Goal: Task Accomplishment & Management: Complete application form

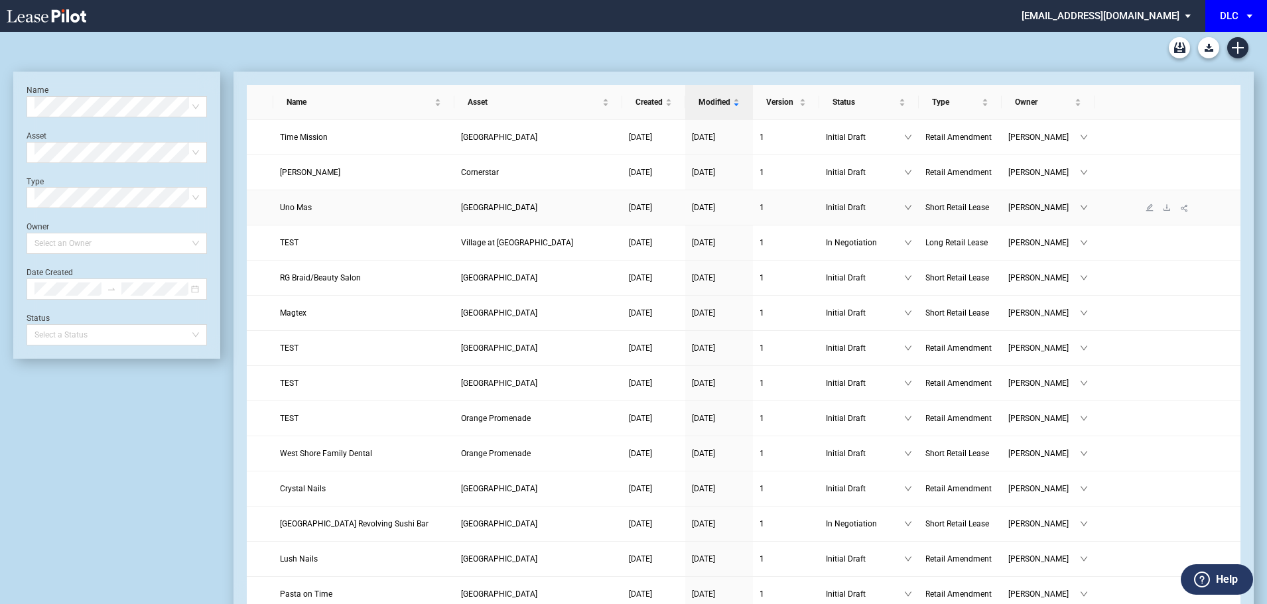
click at [568, 220] on td "[GEOGRAPHIC_DATA]" at bounding box center [538, 207] width 168 height 35
click at [564, 204] on link "[GEOGRAPHIC_DATA]" at bounding box center [538, 207] width 155 height 13
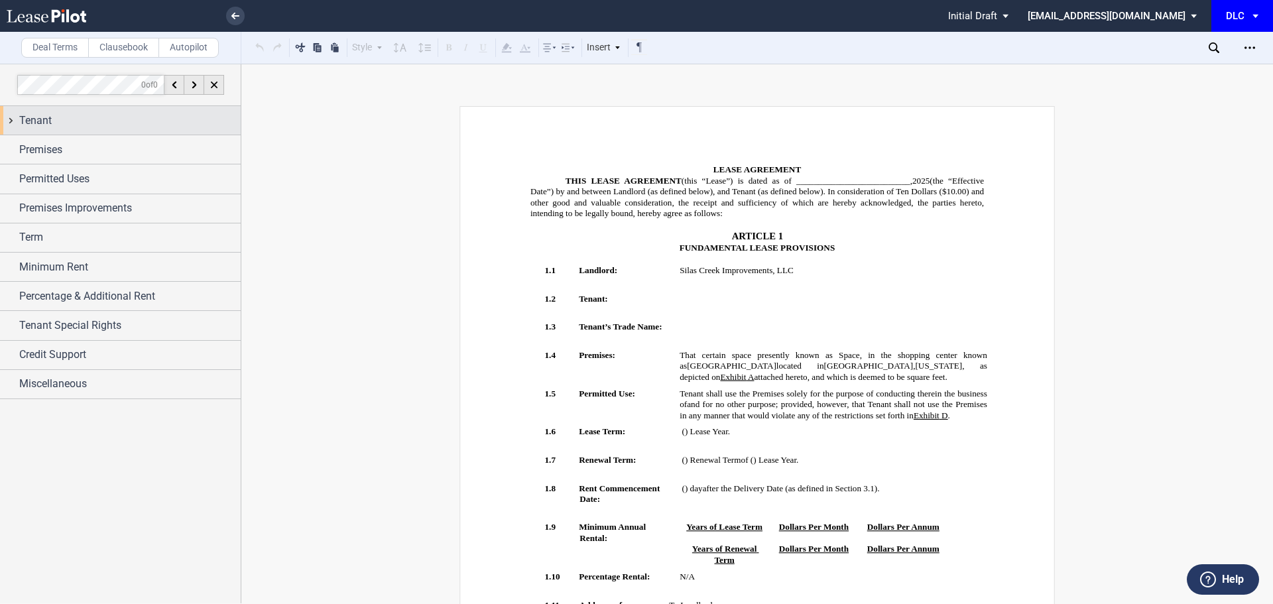
click at [173, 116] on div "Tenant" at bounding box center [130, 121] width 222 height 16
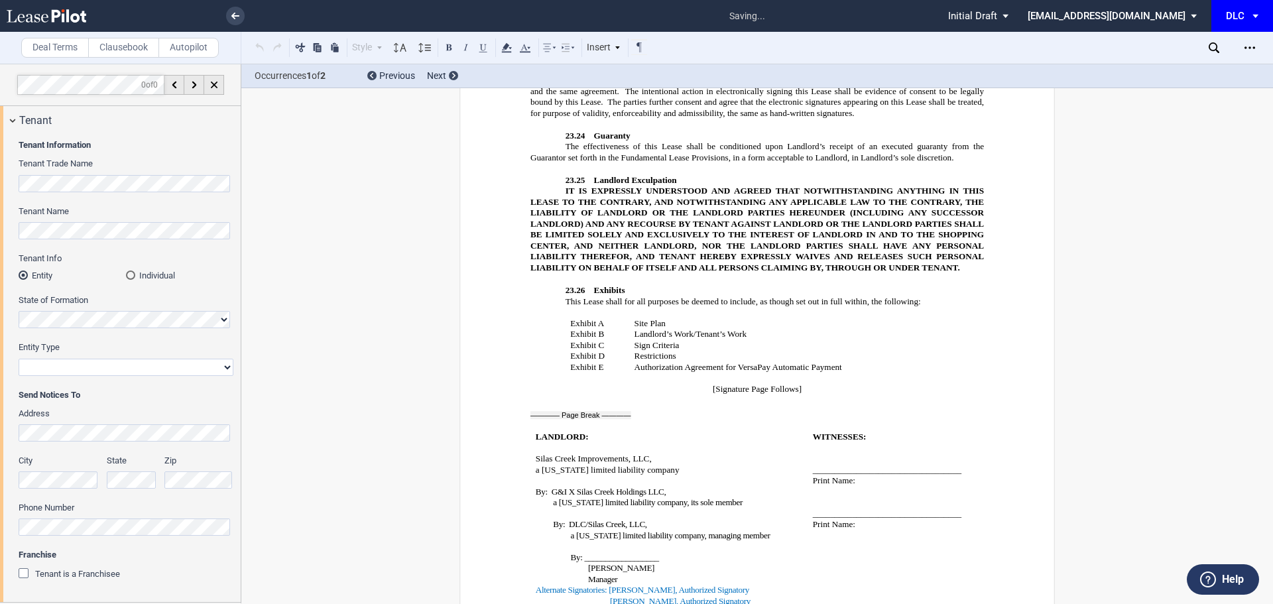
scroll to position [10603, 0]
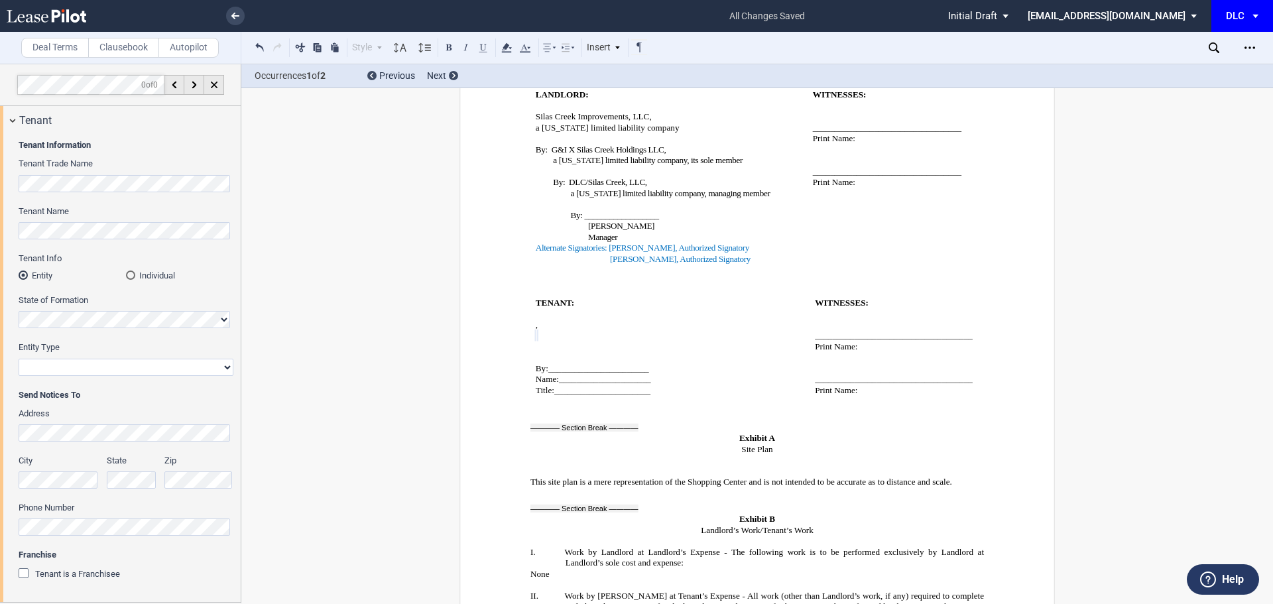
click at [137, 363] on select "Corporation Limited Liability Company General Partnership Limited Partnership O…" at bounding box center [126, 367] width 215 height 17
select select "corporation"
click at [19, 359] on select "Corporation Limited Liability Company General Partnership Limited Partnership O…" at bounding box center [126, 367] width 215 height 17
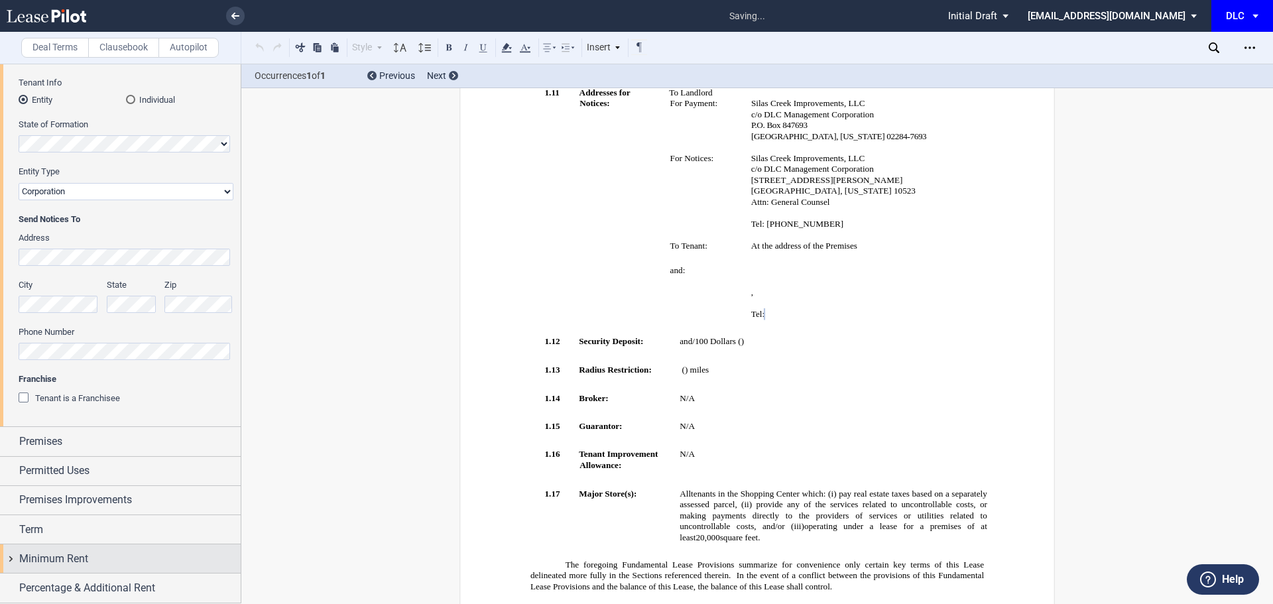
scroll to position [263, 0]
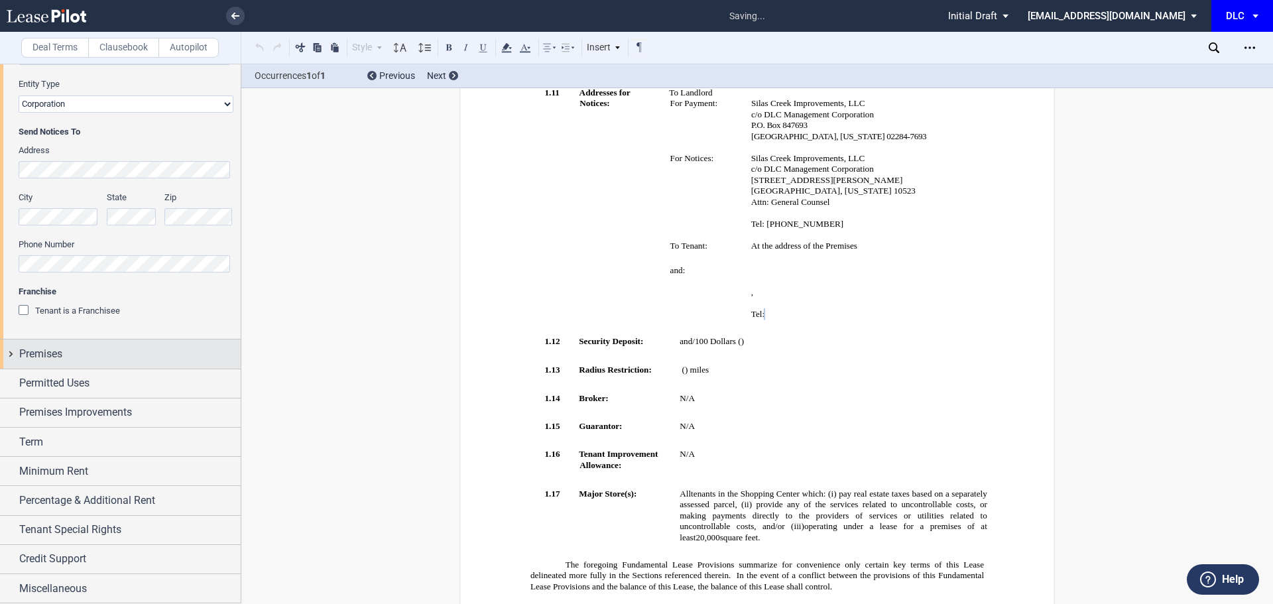
click at [62, 349] on span "Premises" at bounding box center [40, 354] width 43 height 16
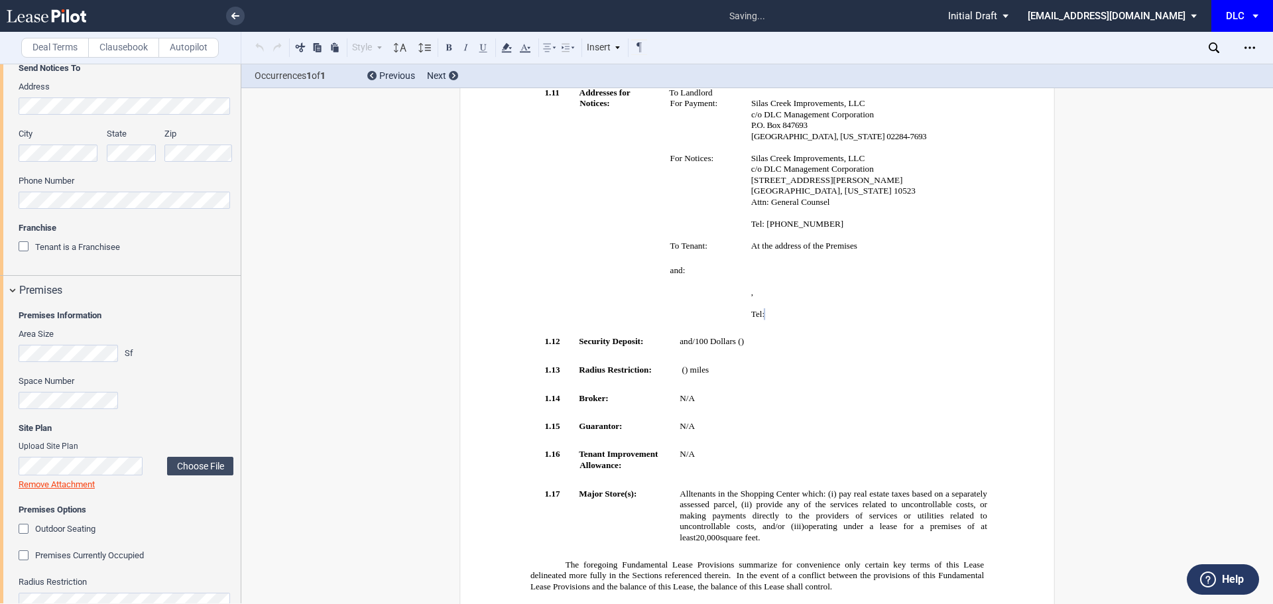
click at [85, 328] on div "Area Size Sf" at bounding box center [78, 345] width 119 height 34
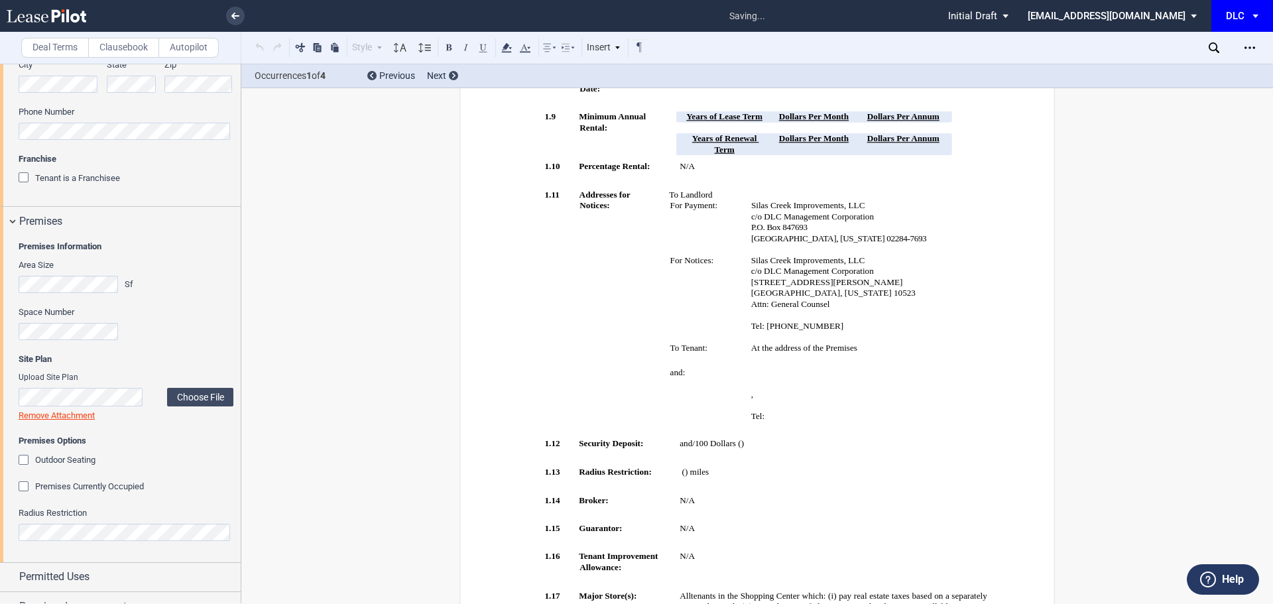
scroll to position [85, 0]
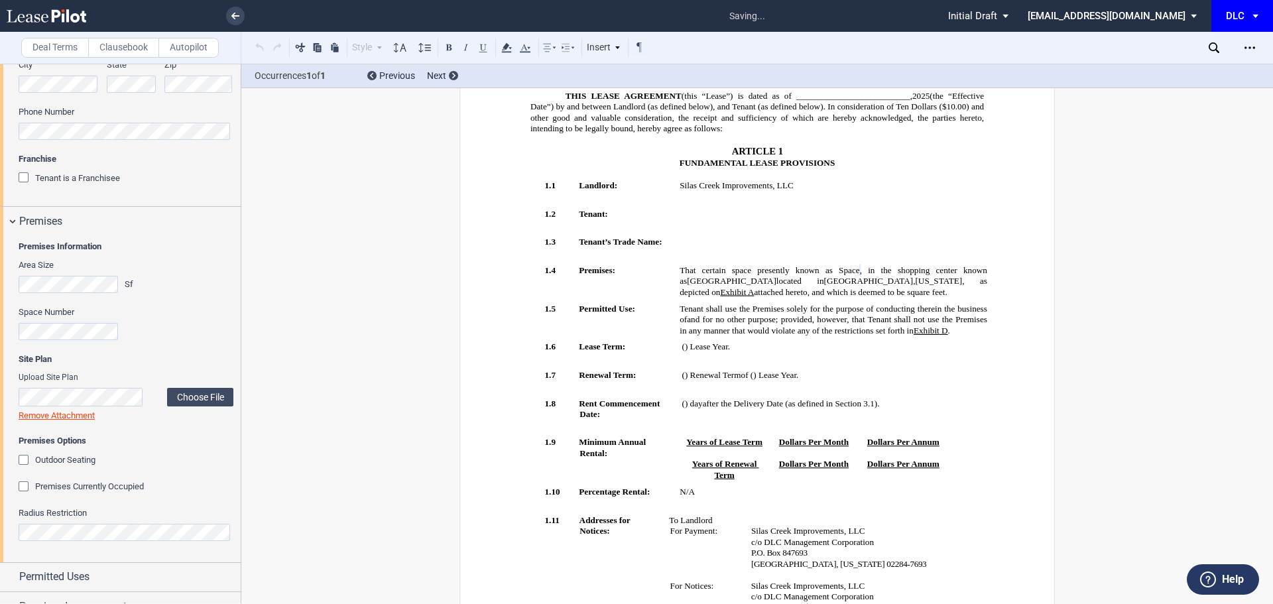
click at [188, 333] on div "Space Number" at bounding box center [126, 323] width 215 height 34
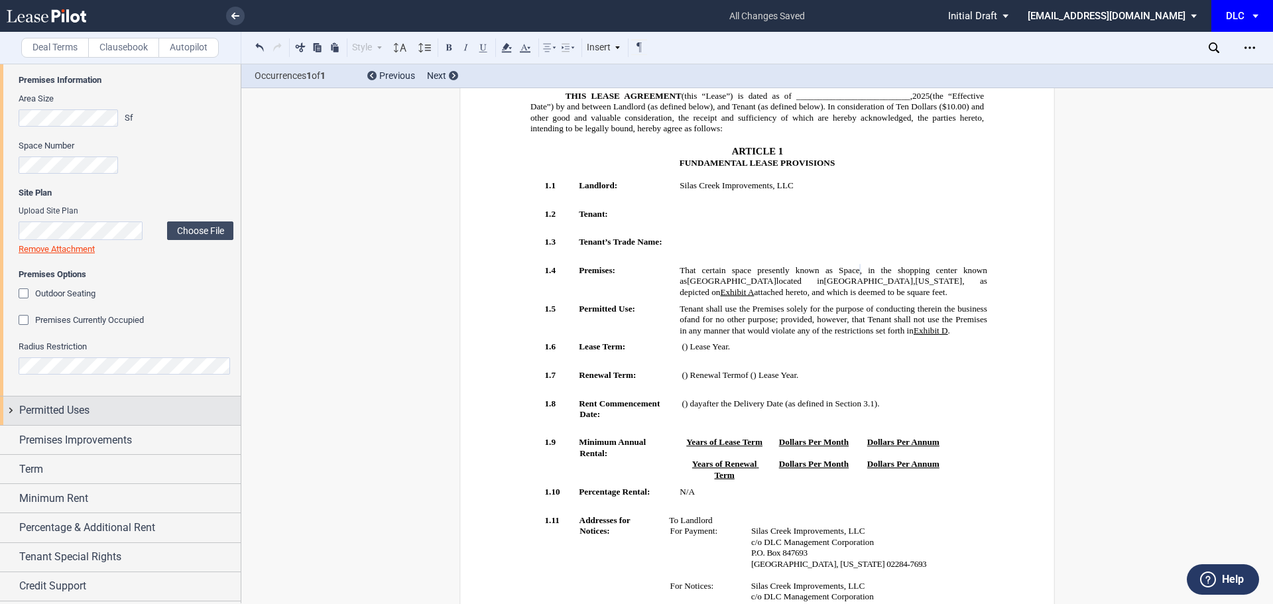
scroll to position [590, 0]
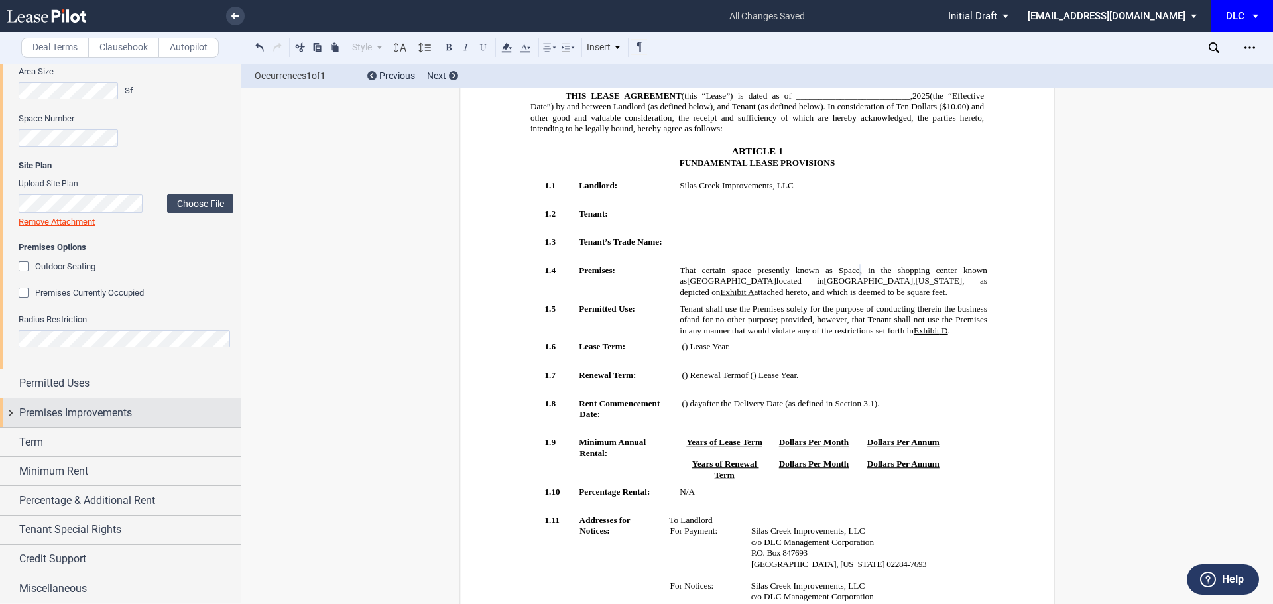
click at [91, 407] on span "Premises Improvements" at bounding box center [75, 413] width 113 height 16
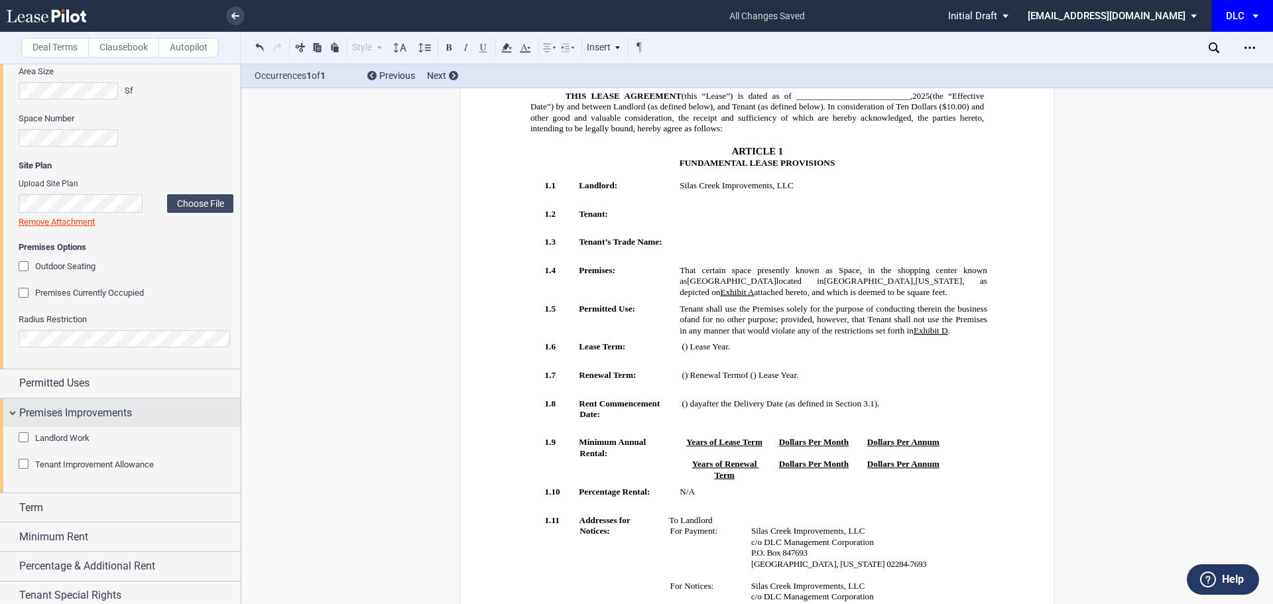
click at [91, 407] on span "Premises Improvements" at bounding box center [75, 413] width 113 height 16
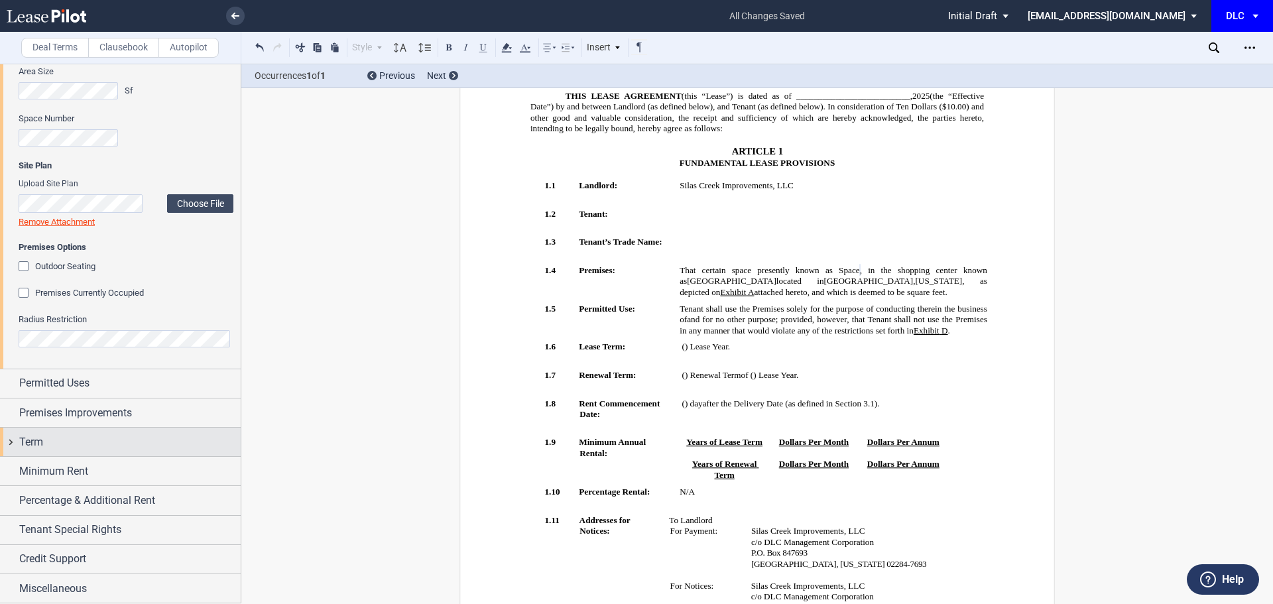
click at [70, 432] on div "Term" at bounding box center [120, 442] width 241 height 29
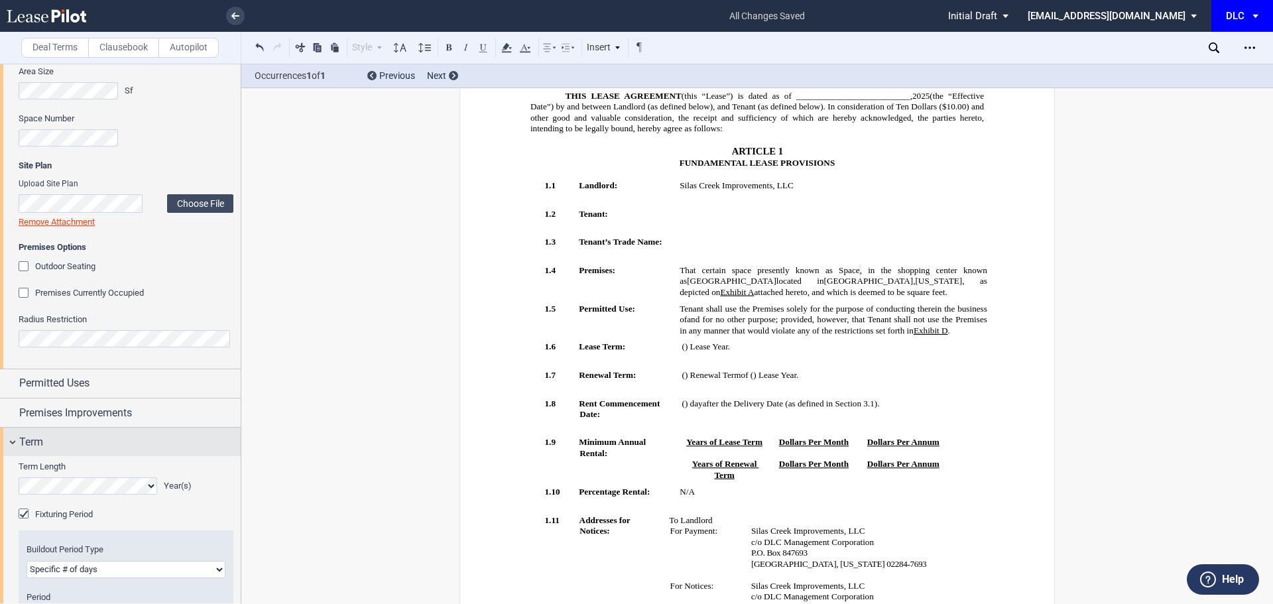
click at [70, 442] on div "Term" at bounding box center [130, 442] width 222 height 16
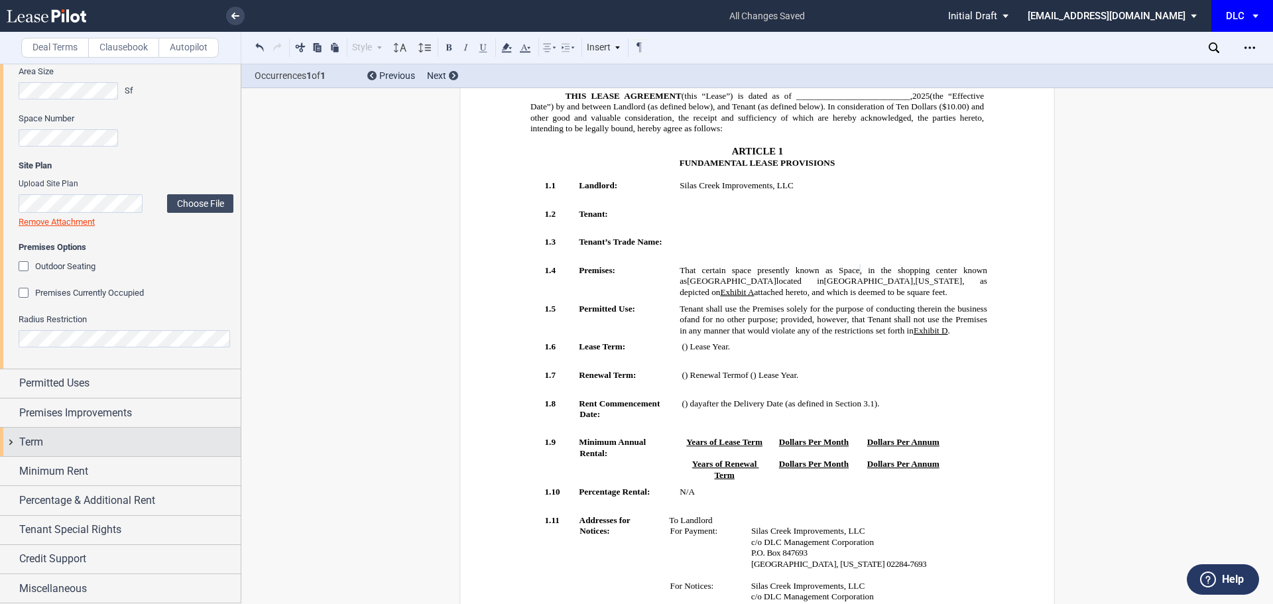
click at [123, 442] on div "Term" at bounding box center [130, 442] width 222 height 16
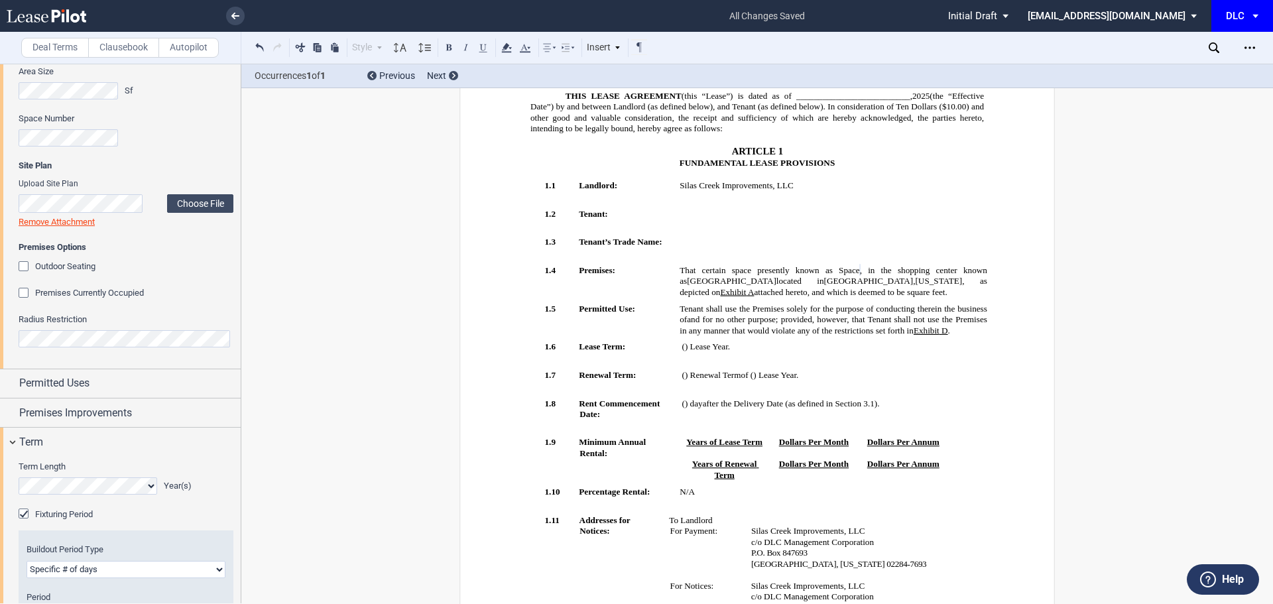
scroll to position [789, 0]
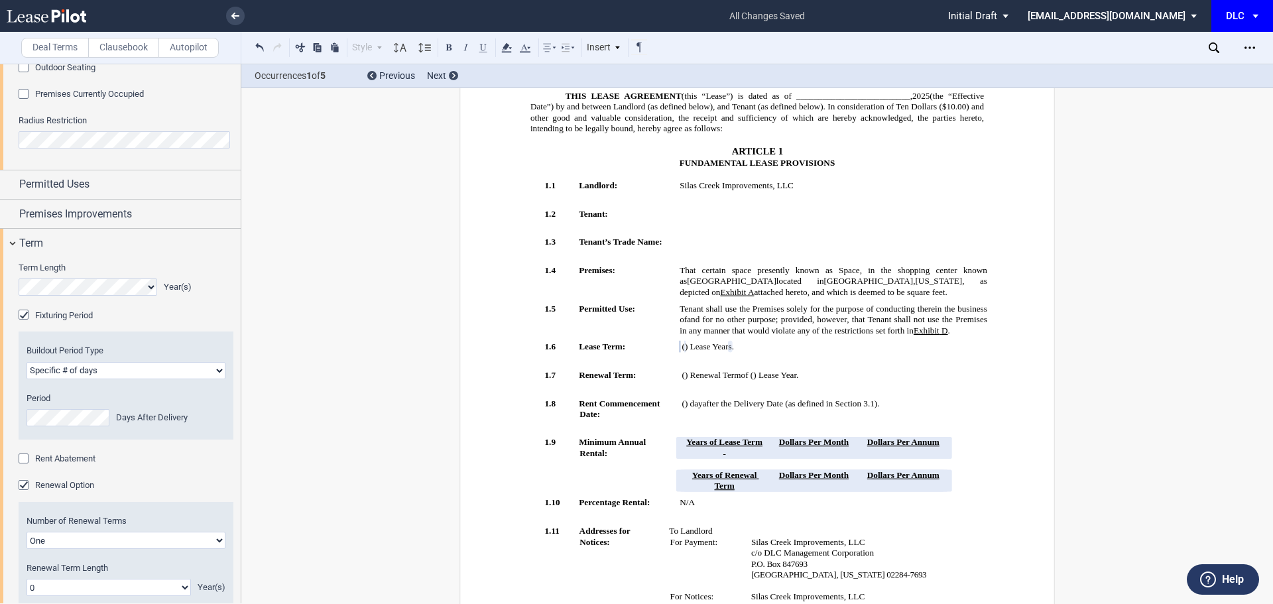
click at [156, 363] on select "Earlier of days/opening Specific # of days" at bounding box center [126, 370] width 199 height 17
select select "earlier of days"
click at [27, 362] on select "Earlier of days/opening Specific # of days" at bounding box center [126, 370] width 199 height 17
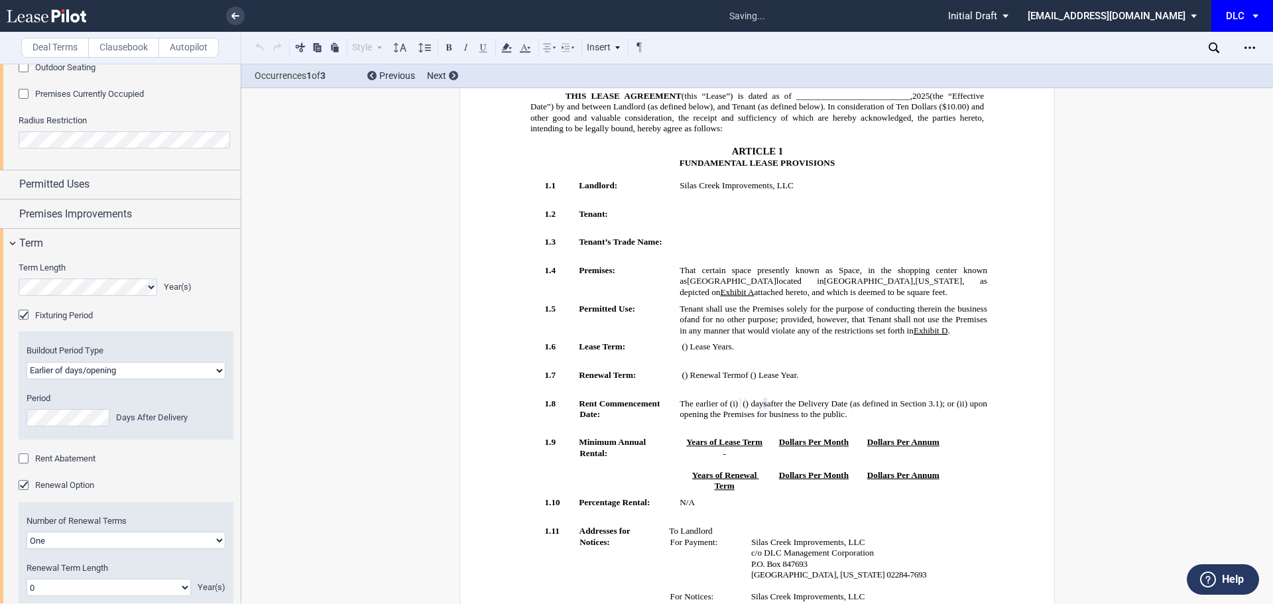
click at [157, 340] on div "Buildout Period Type Earlier of days/opening Specific # of days Period Days Aft…" at bounding box center [126, 385] width 215 height 107
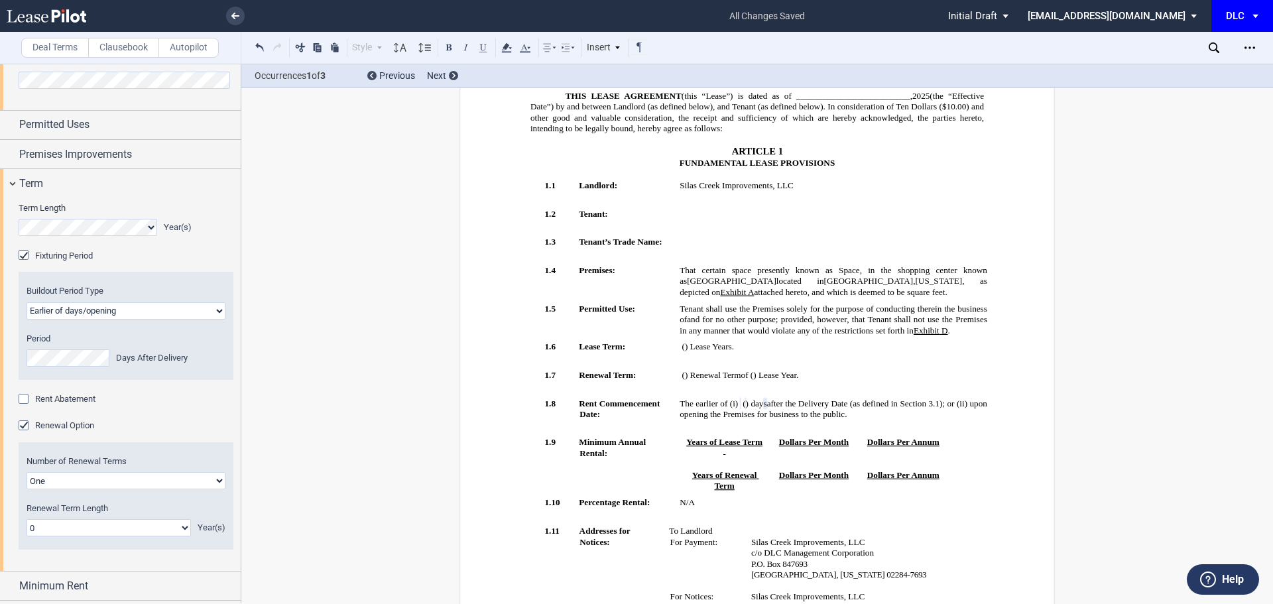
scroll to position [921, 0]
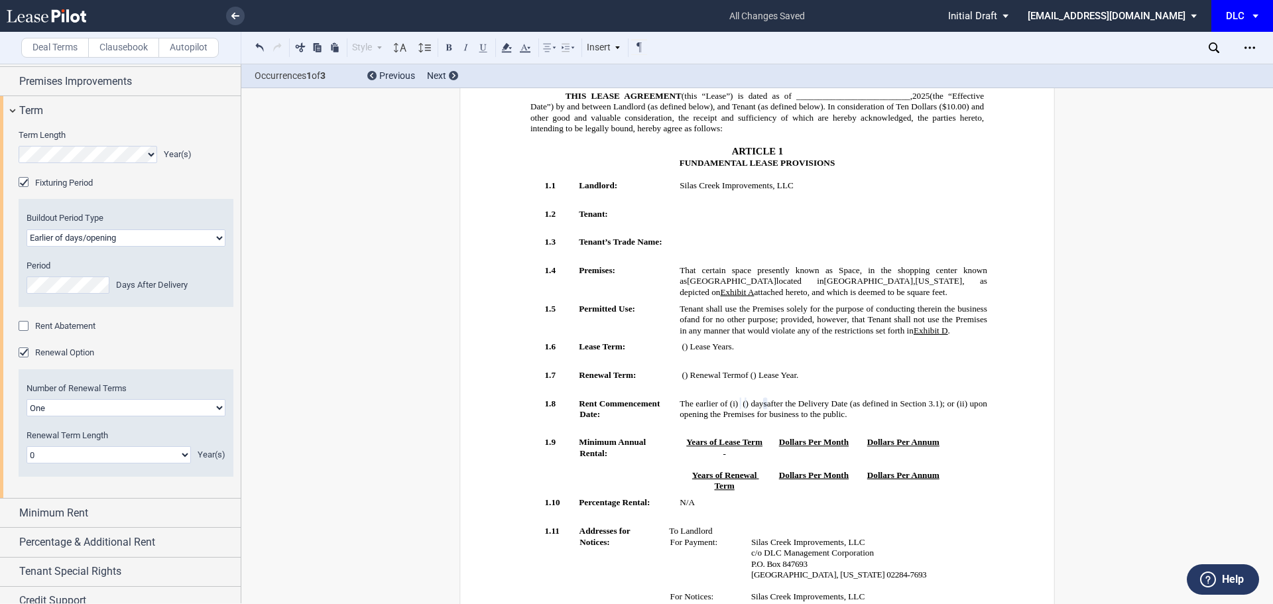
click at [168, 400] on select "One Two" at bounding box center [126, 407] width 199 height 17
click at [130, 452] on select "0 1 2 3 4 5 6 7 8 9 10 11 12 13 14 15 16 17 18 19 20" at bounding box center [109, 454] width 164 height 17
select select "number:5"
click at [27, 446] on select "0 1 2 3 4 5 6 7 8 9 10 11 12 13 14 15 16 17 18 19 20" at bounding box center [109, 454] width 164 height 17
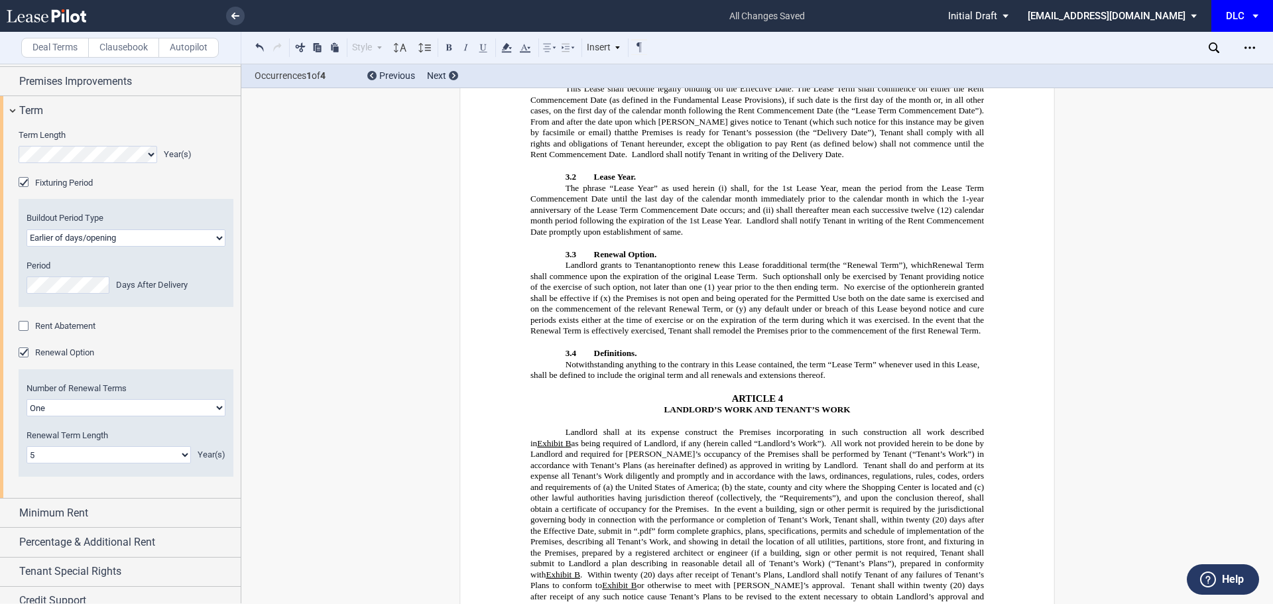
scroll to position [1212, 0]
click at [732, 292] on span "(1) year prior to the then ending term." at bounding box center [771, 287] width 135 height 10
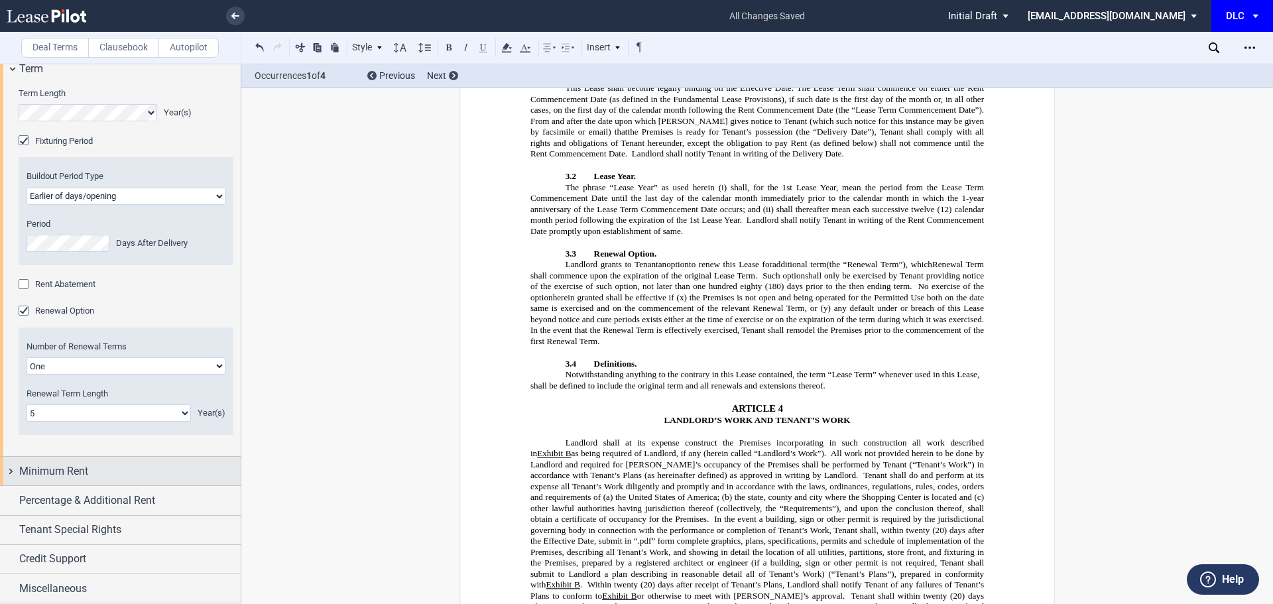
click at [105, 469] on div "Minimum Rent" at bounding box center [130, 472] width 222 height 16
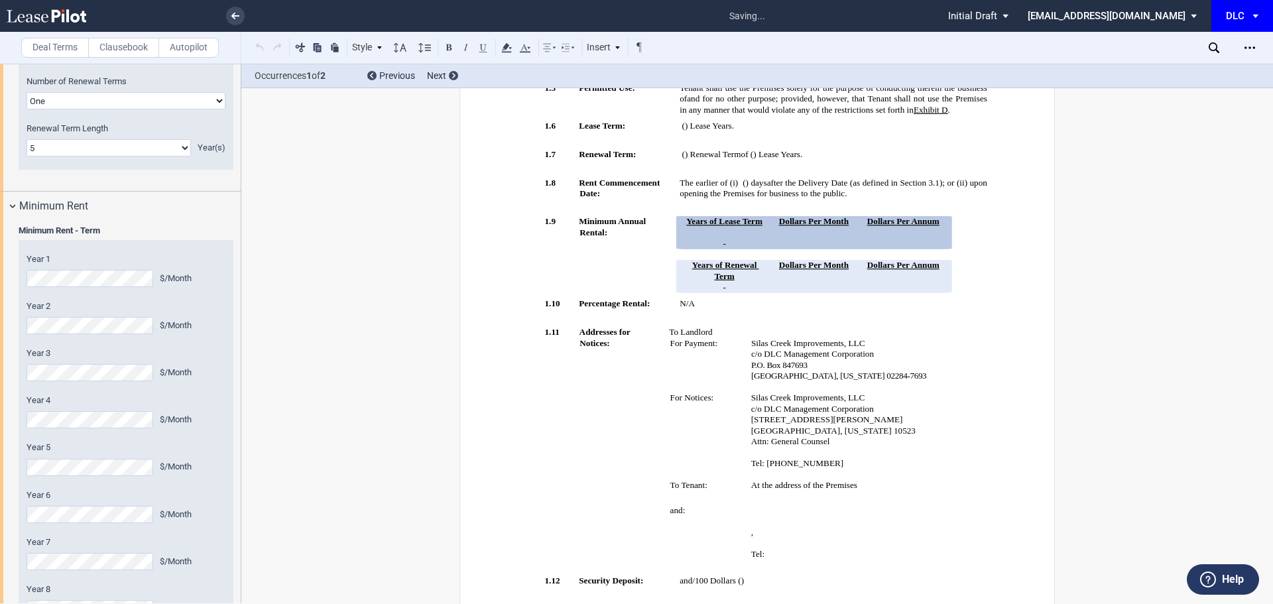
scroll to position [257, 0]
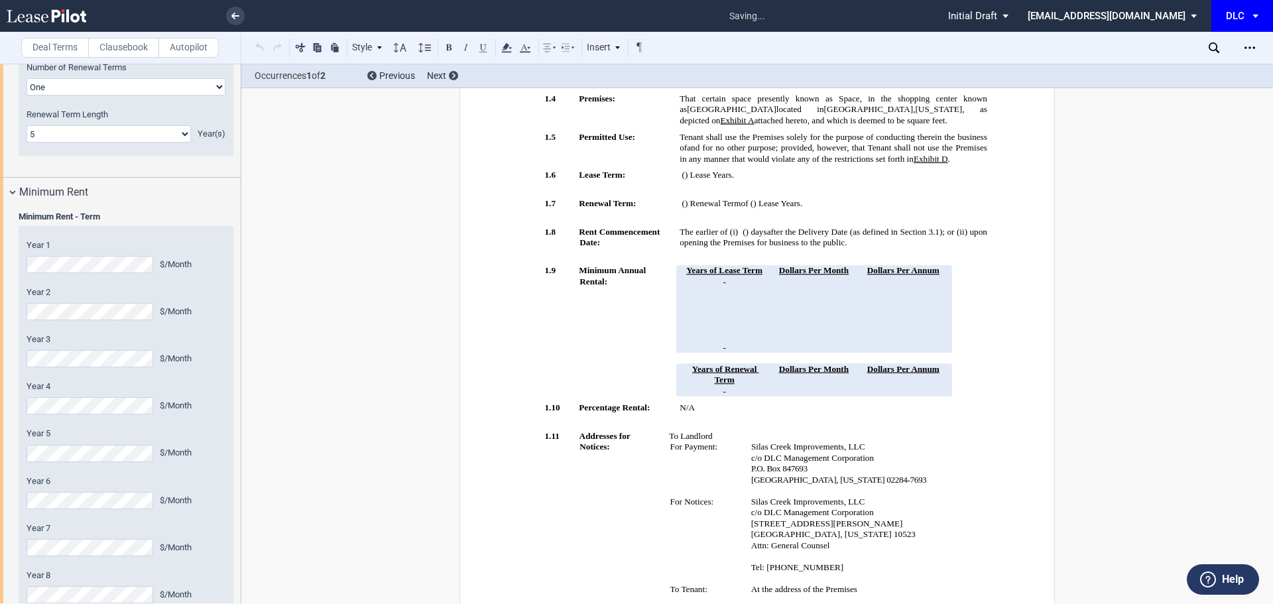
scroll to position [1551, 0]
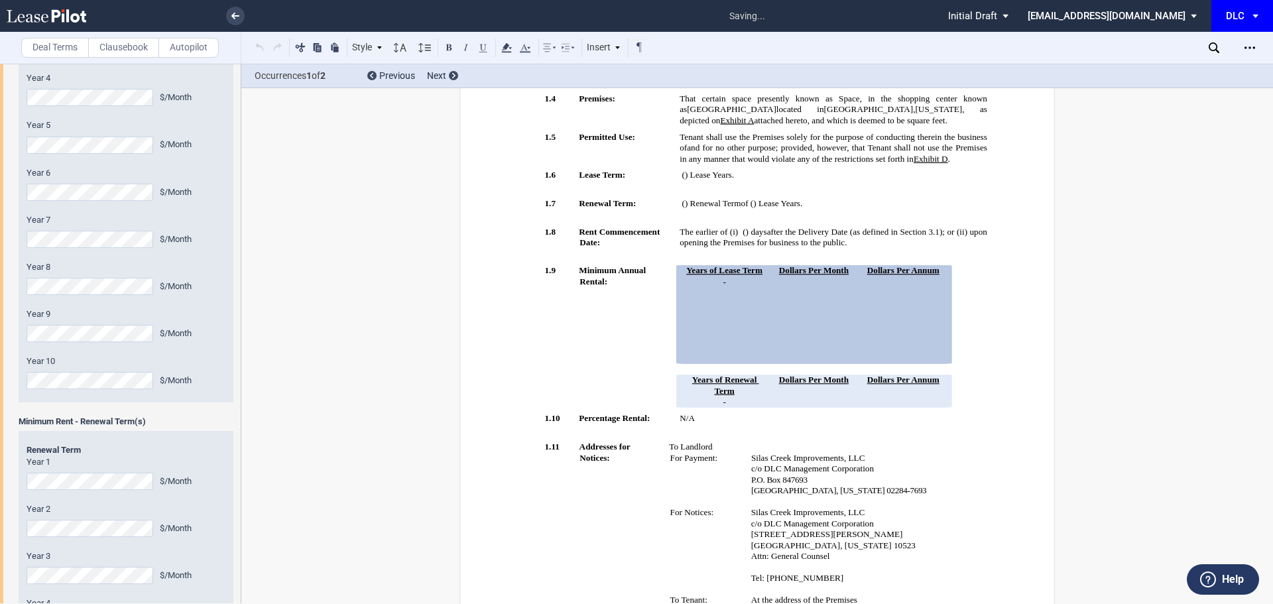
click at [176, 365] on label "Year 10" at bounding box center [126, 362] width 199 height 12
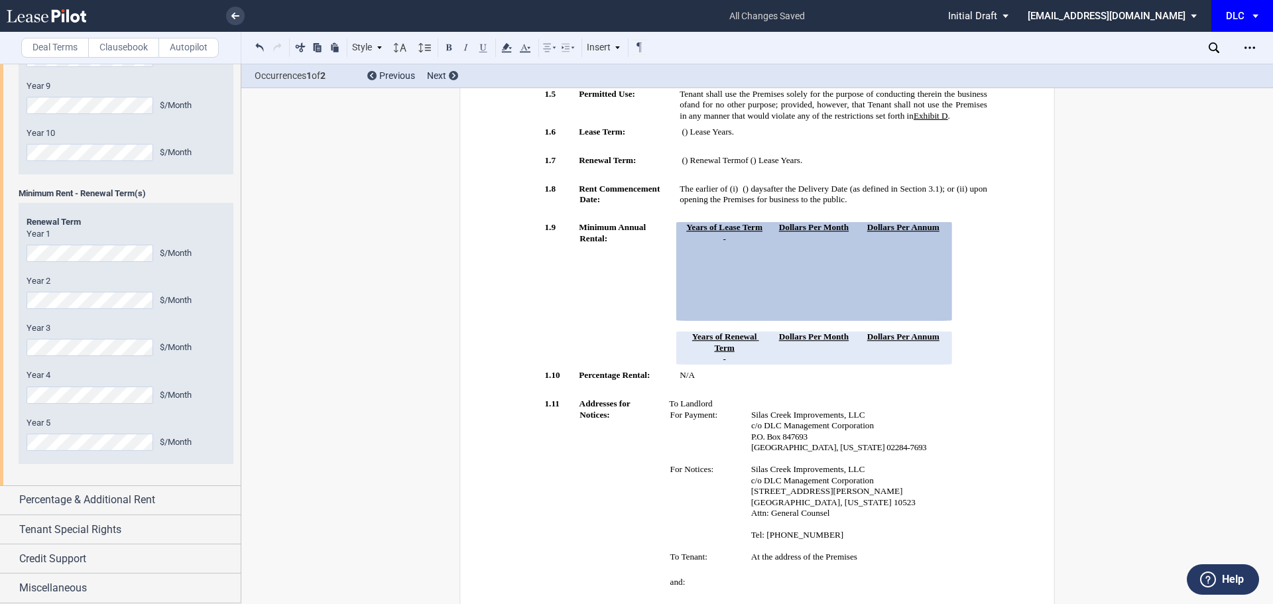
scroll to position [323, 0]
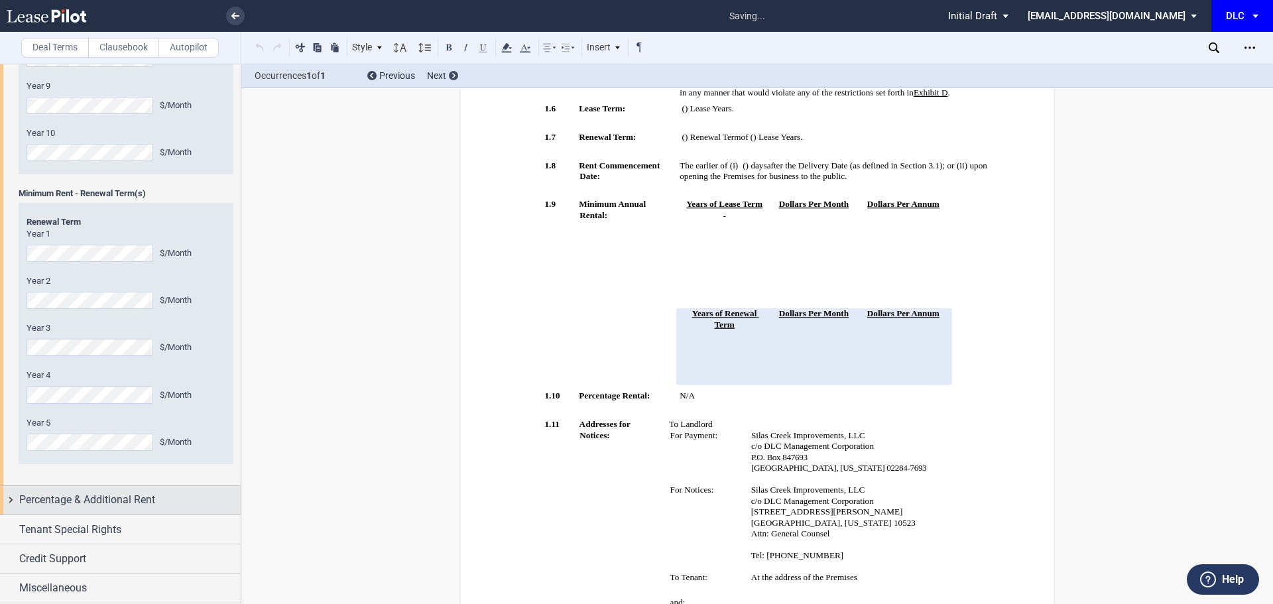
click at [102, 486] on div "Percentage & Additional Rent" at bounding box center [120, 500] width 241 height 29
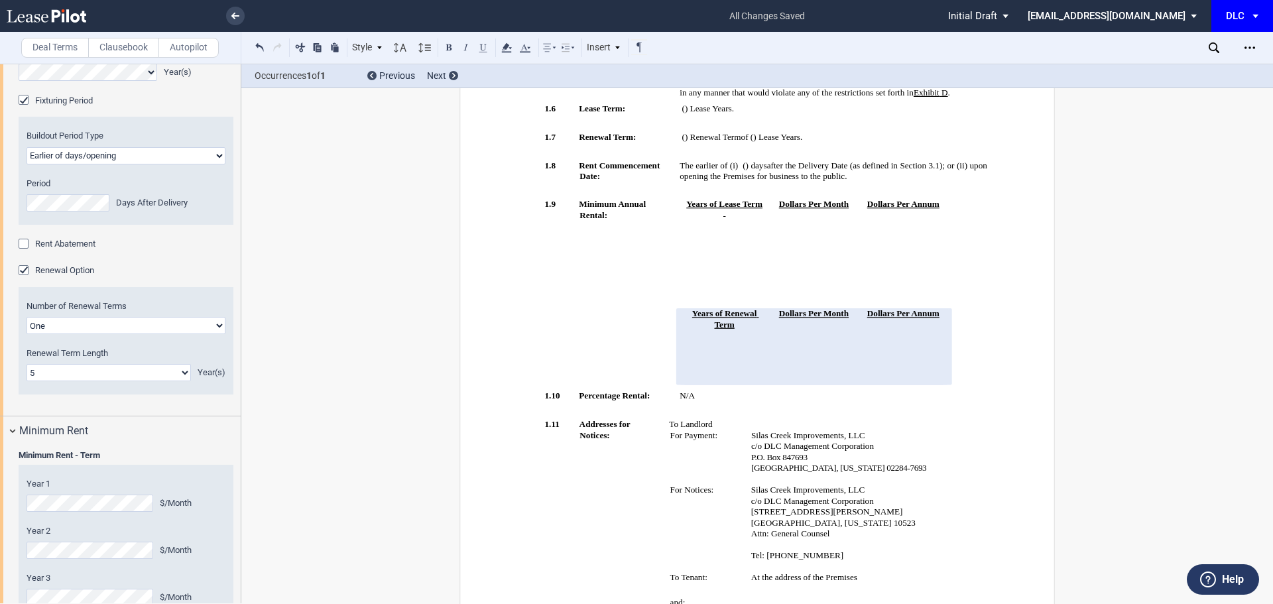
scroll to position [673, 0]
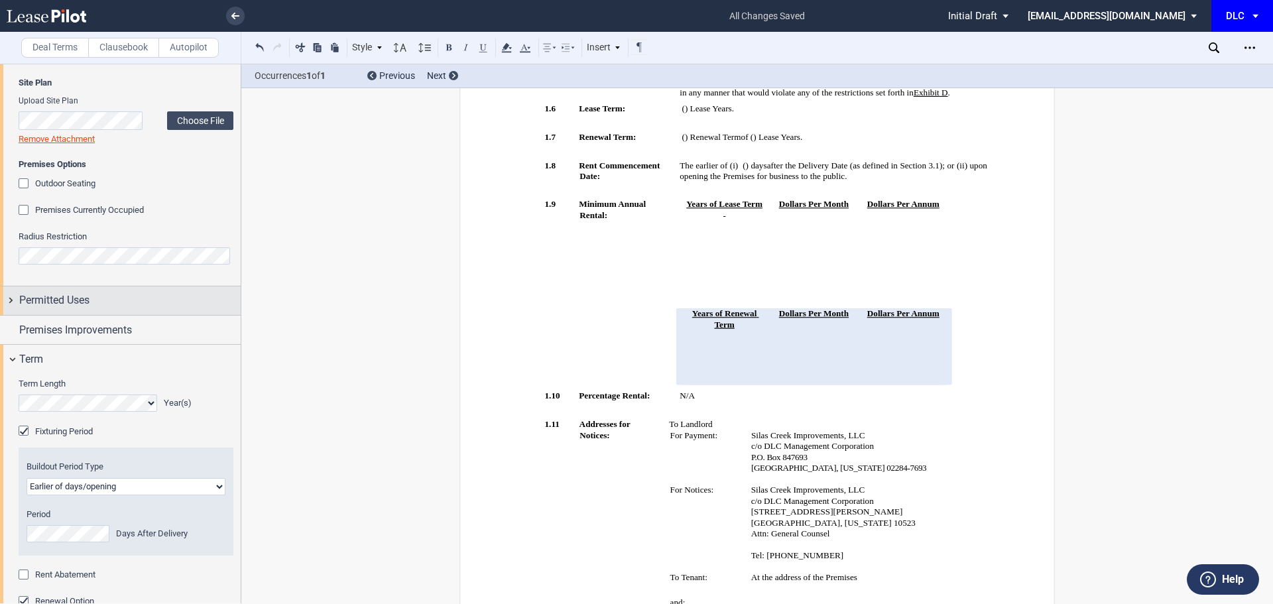
click at [88, 289] on div "Permitted Uses" at bounding box center [120, 301] width 241 height 29
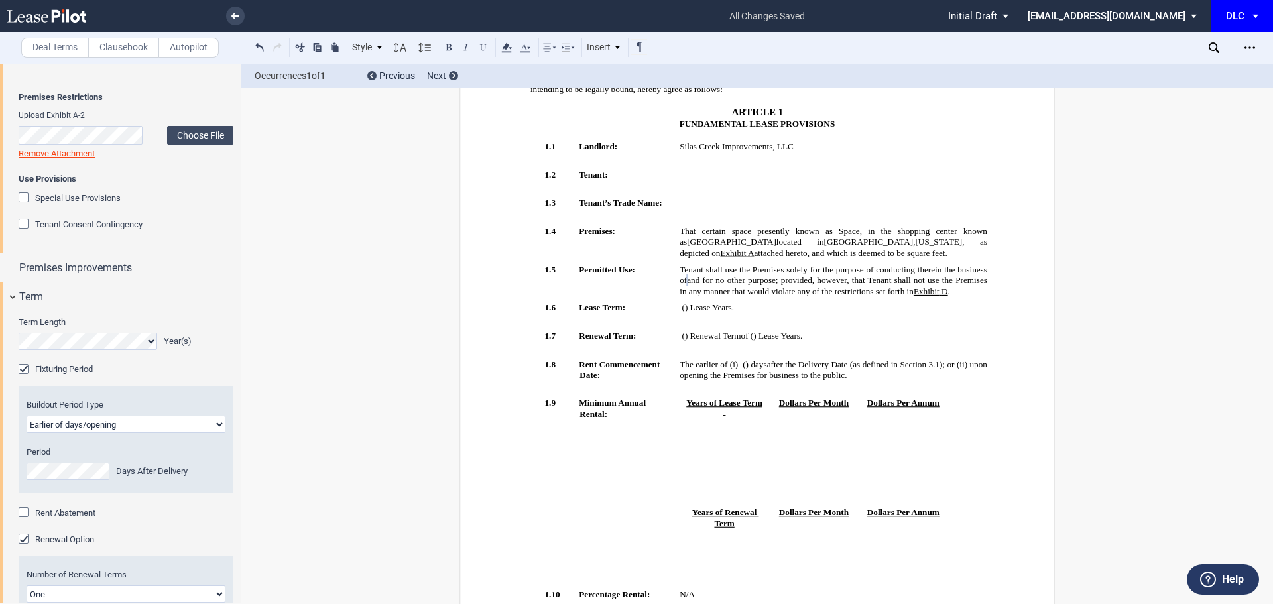
scroll to position [938, 0]
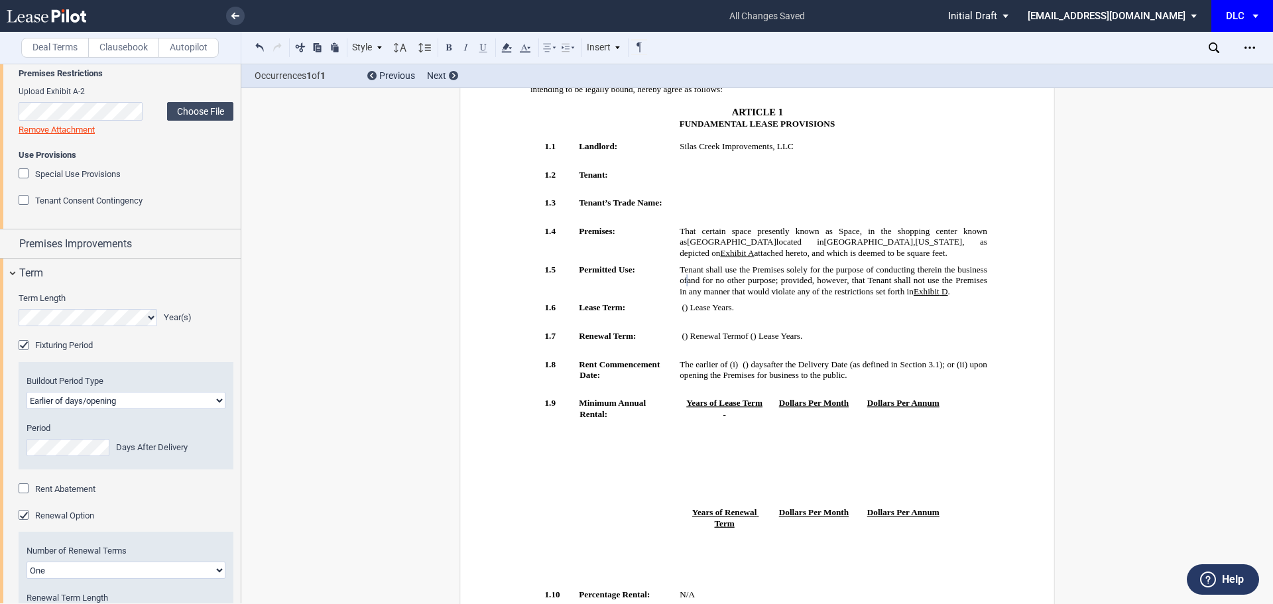
click at [117, 206] on span "Tenant Consent Contingency" at bounding box center [88, 201] width 107 height 10
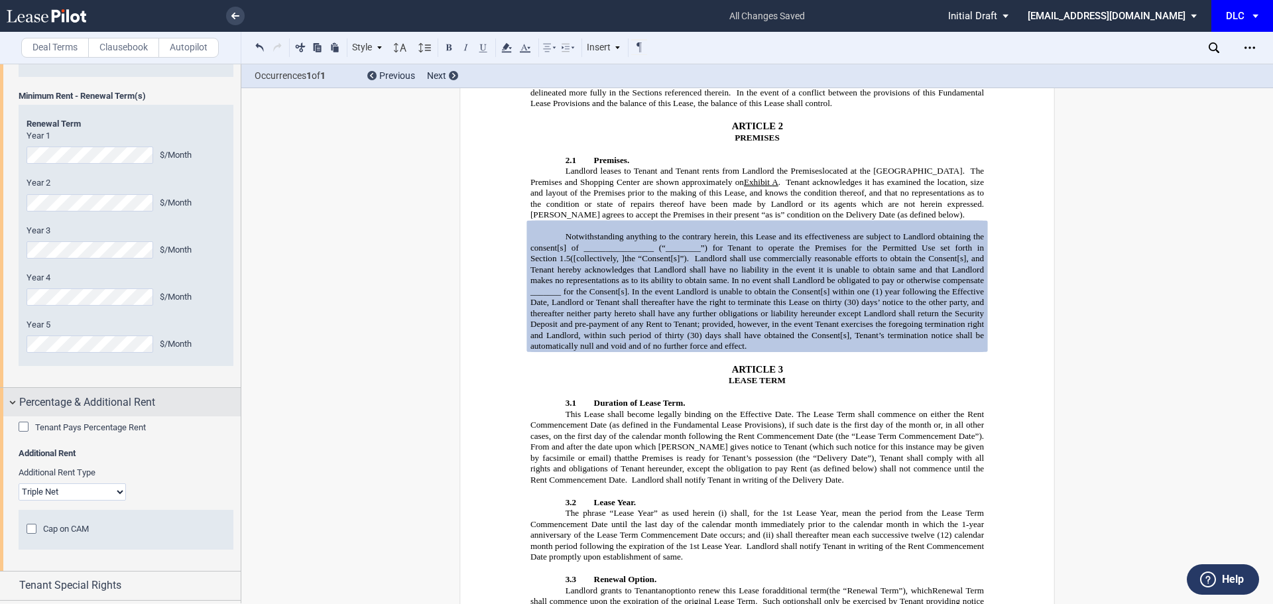
scroll to position [2185, 0]
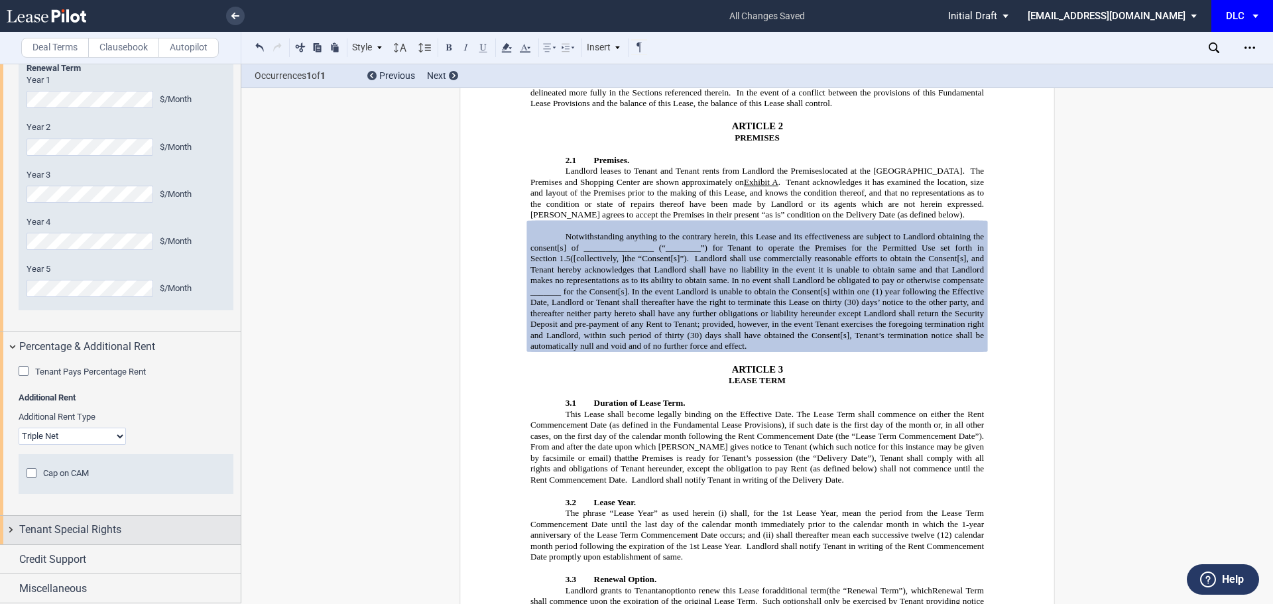
click at [115, 533] on span "Tenant Special Rights" at bounding box center [70, 530] width 102 height 16
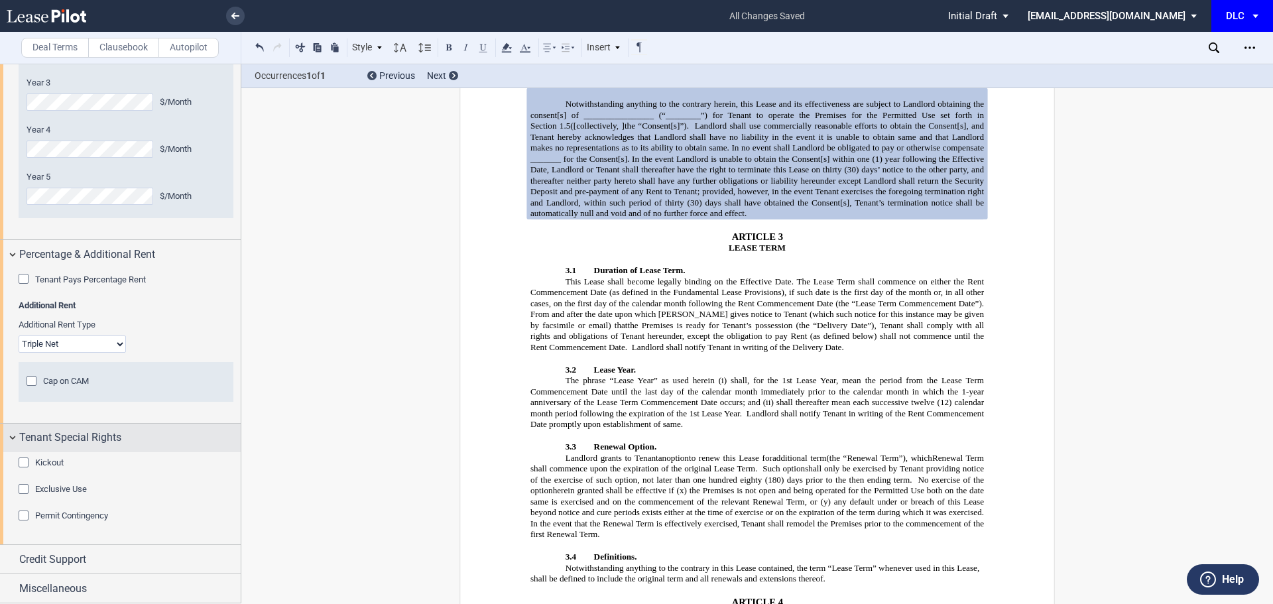
scroll to position [2277, 0]
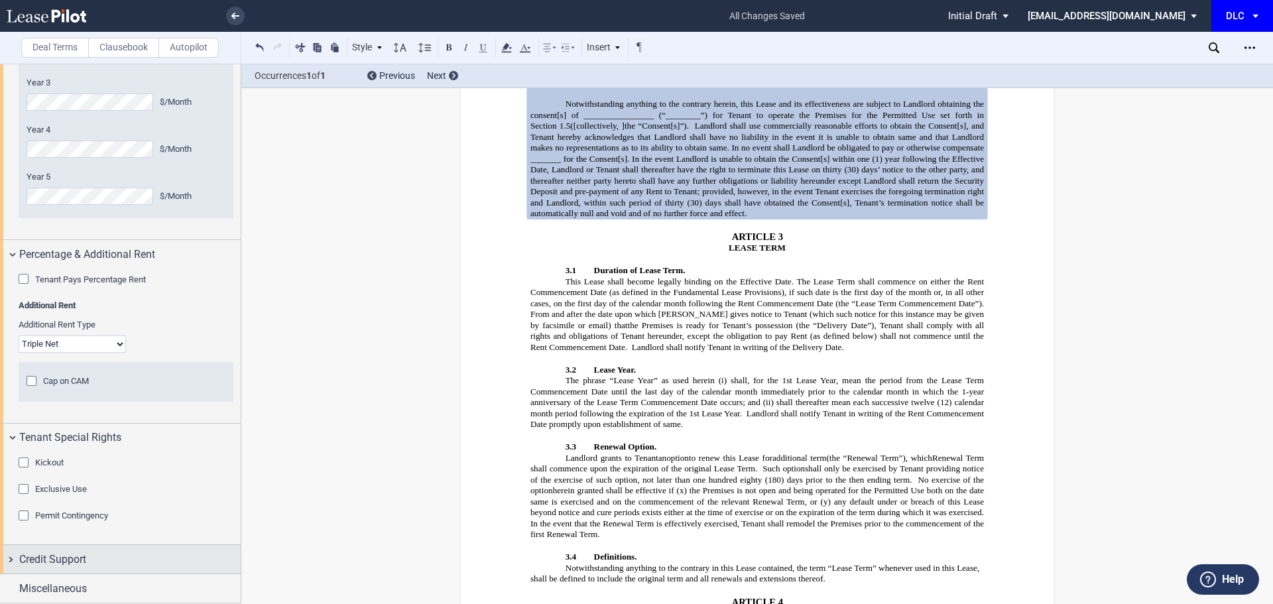
click at [54, 558] on span "Credit Support" at bounding box center [52, 560] width 67 height 16
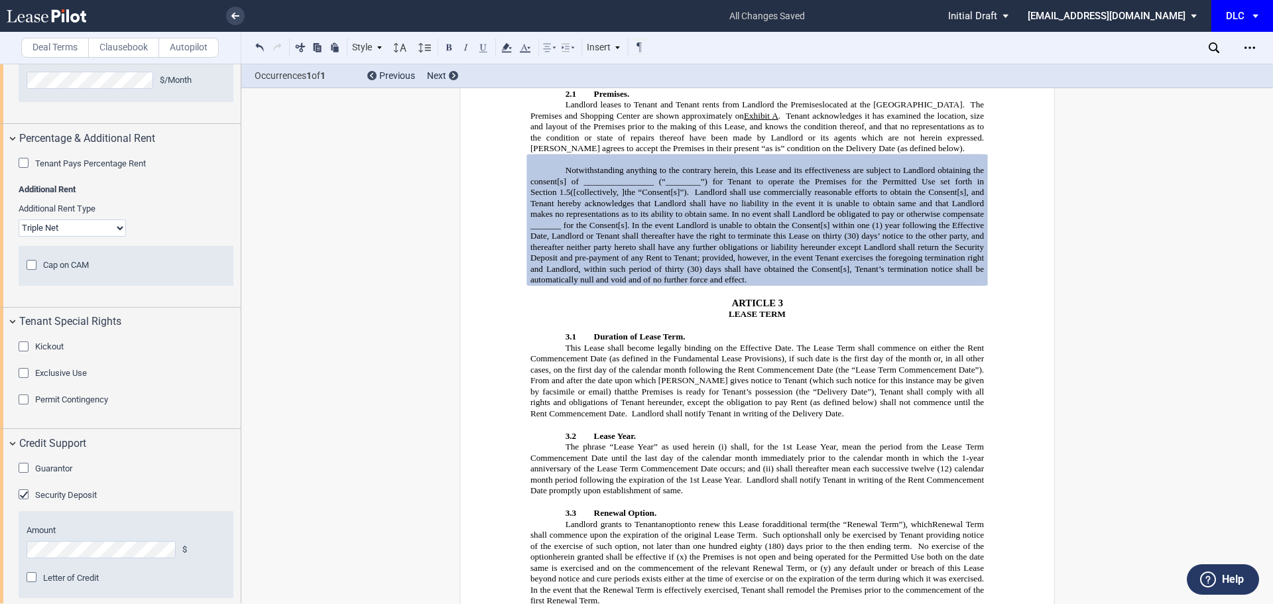
scroll to position [2440, 0]
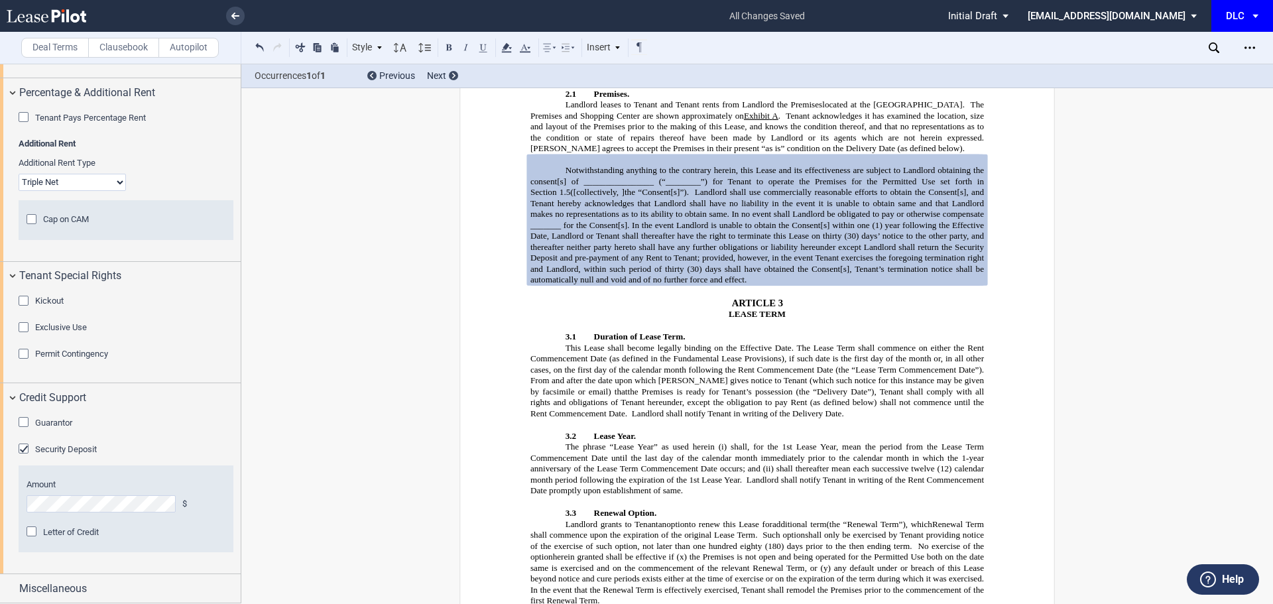
click at [64, 421] on span "Guarantor" at bounding box center [53, 423] width 37 height 10
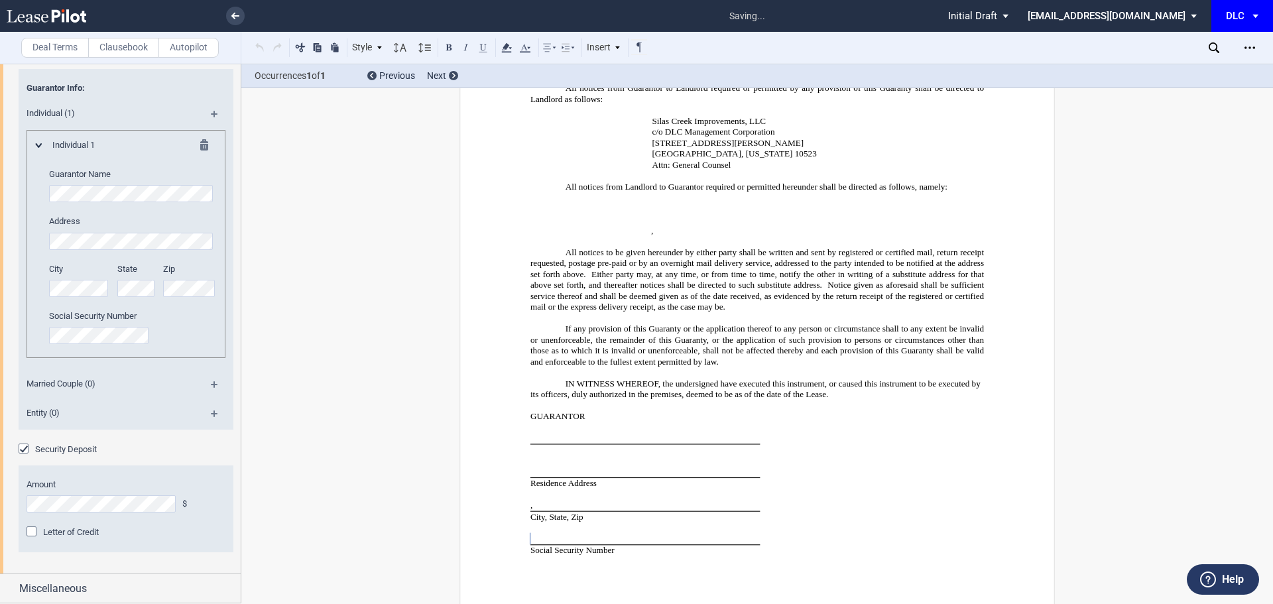
scroll to position [2810, 0]
click at [211, 385] on md-icon at bounding box center [220, 389] width 18 height 16
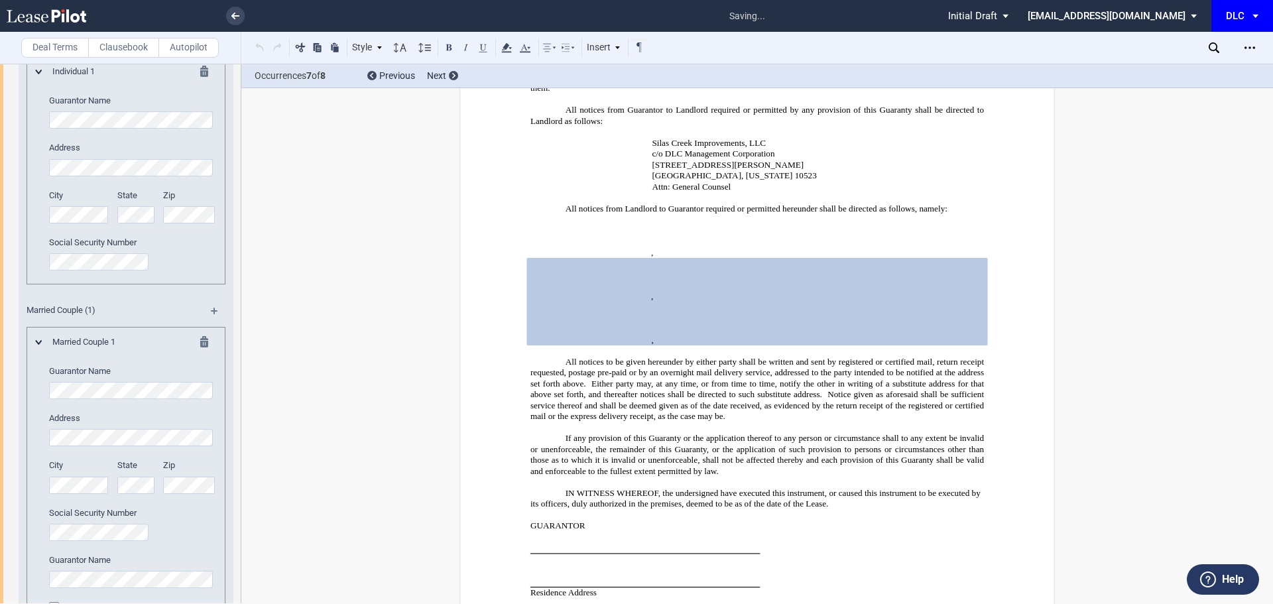
scroll to position [14918, 0]
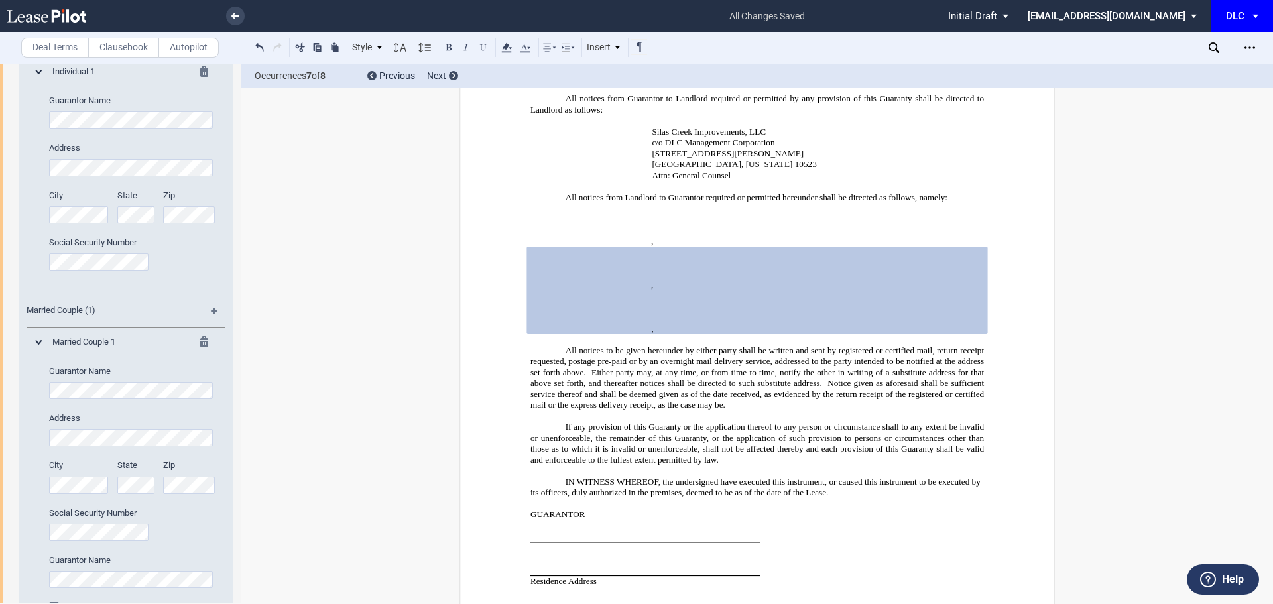
click at [204, 82] on md-icon at bounding box center [208, 74] width 16 height 16
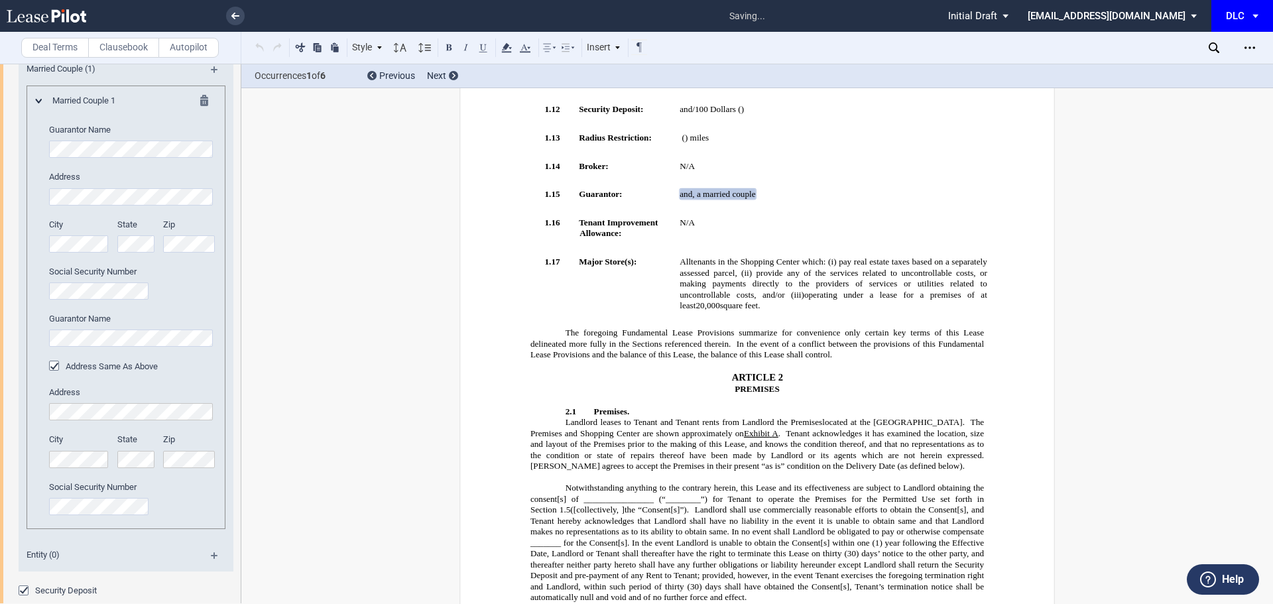
scroll to position [800, 0]
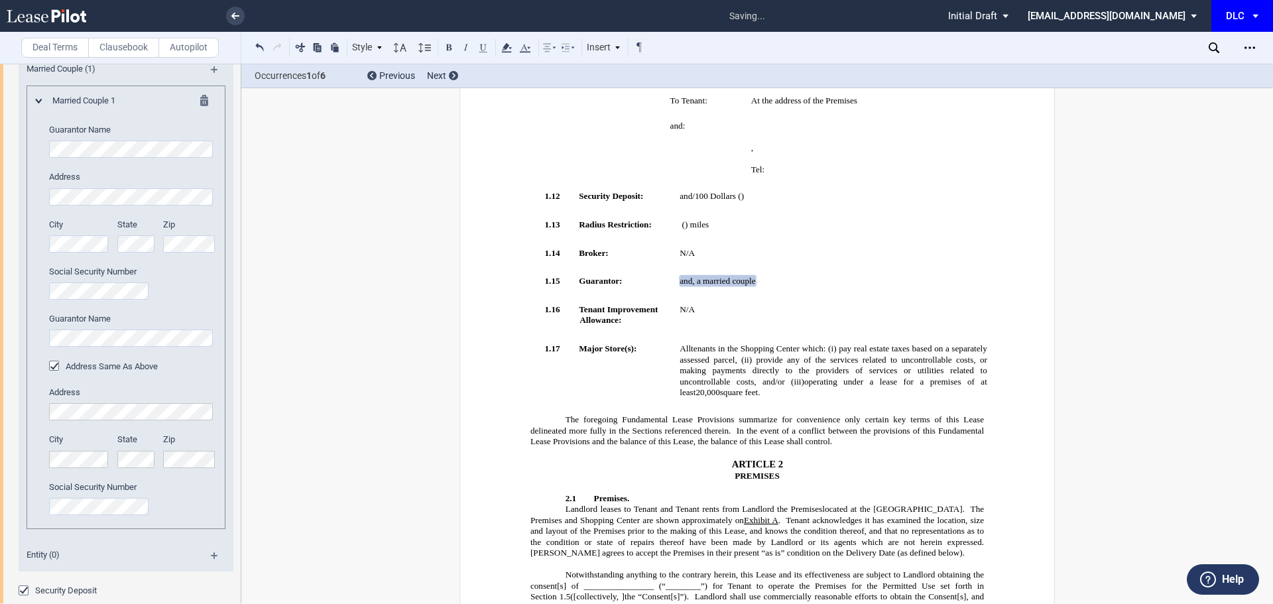
click at [755, 286] on span "and , a married couple" at bounding box center [718, 281] width 76 height 10
drag, startPoint x: 844, startPoint y: 293, endPoint x: 785, endPoint y: 293, distance: 59.0
click at [785, 287] on p ", an individual and , a married couple , a , , and , jointly and severally. N/A" at bounding box center [834, 281] width 308 height 11
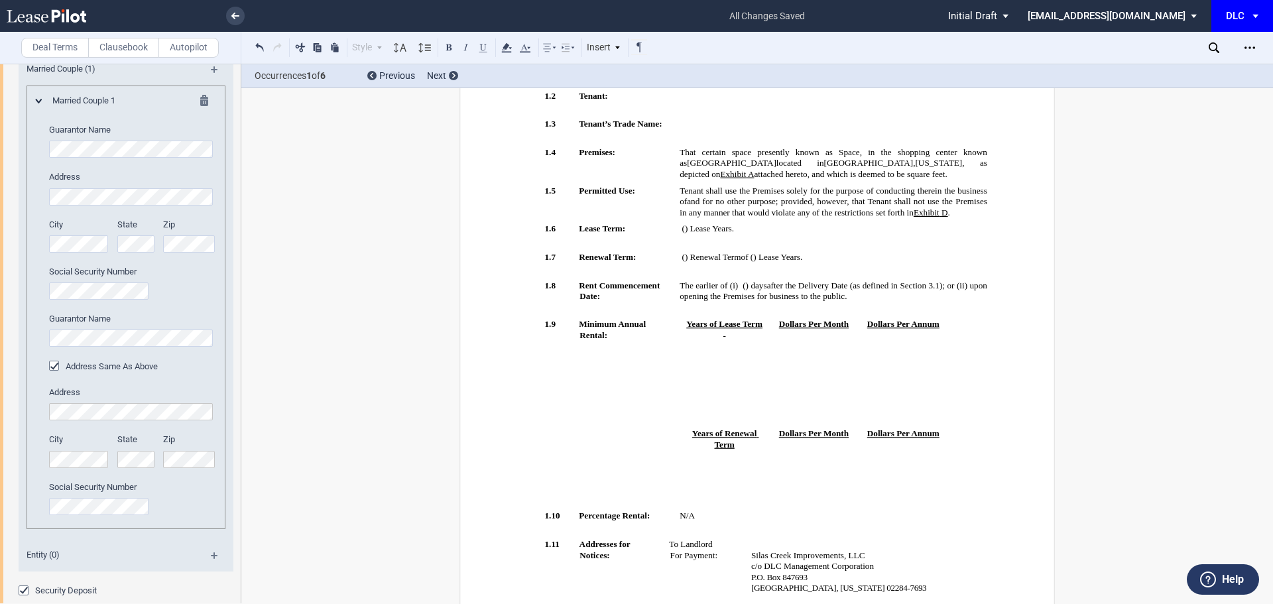
scroll to position [866, 0]
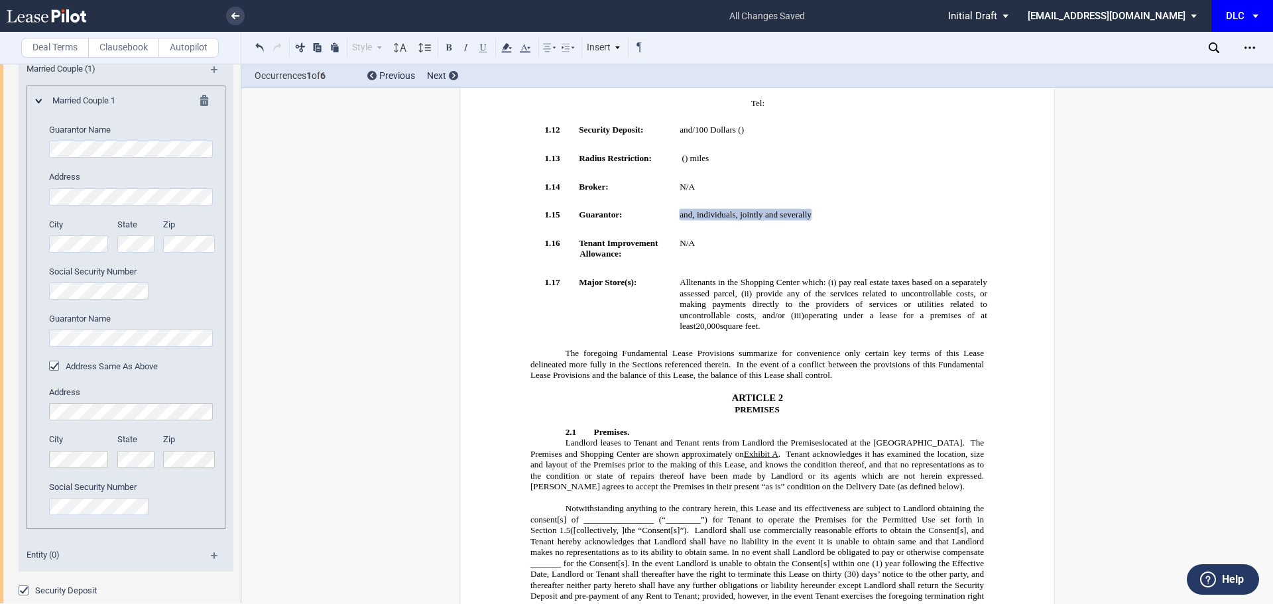
click at [99, 158] on editor-control "Guarantor Name" at bounding box center [132, 141] width 167 height 34
click at [98, 158] on editor-control "Guarantor Name" at bounding box center [132, 141] width 167 height 34
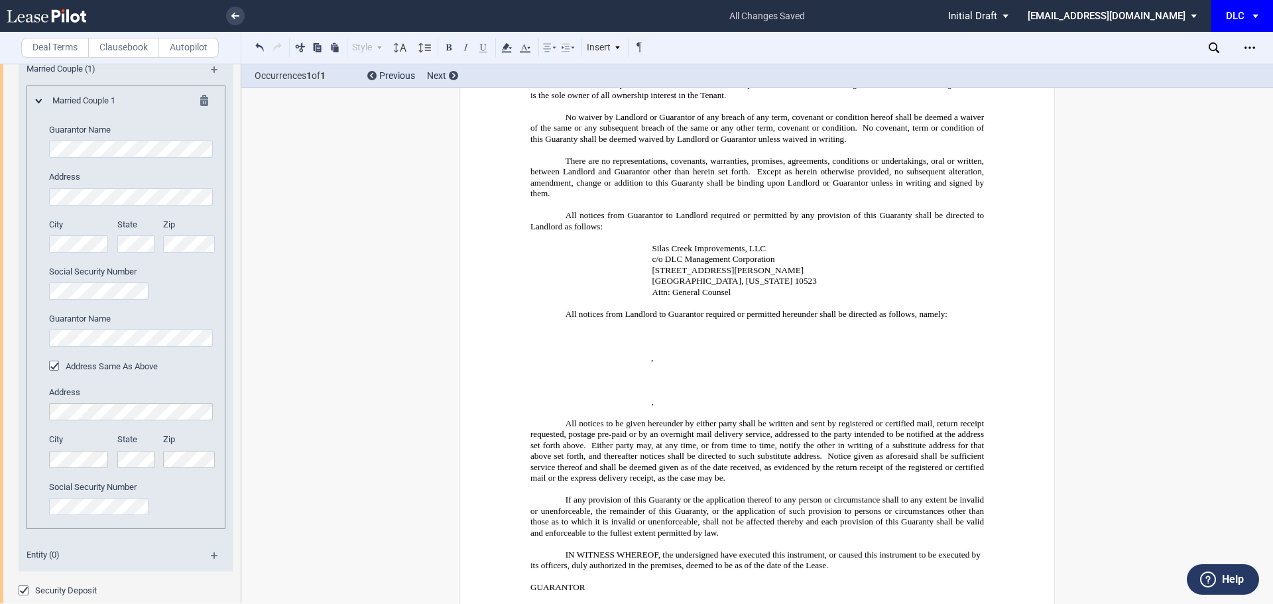
scroll to position [14960, 0]
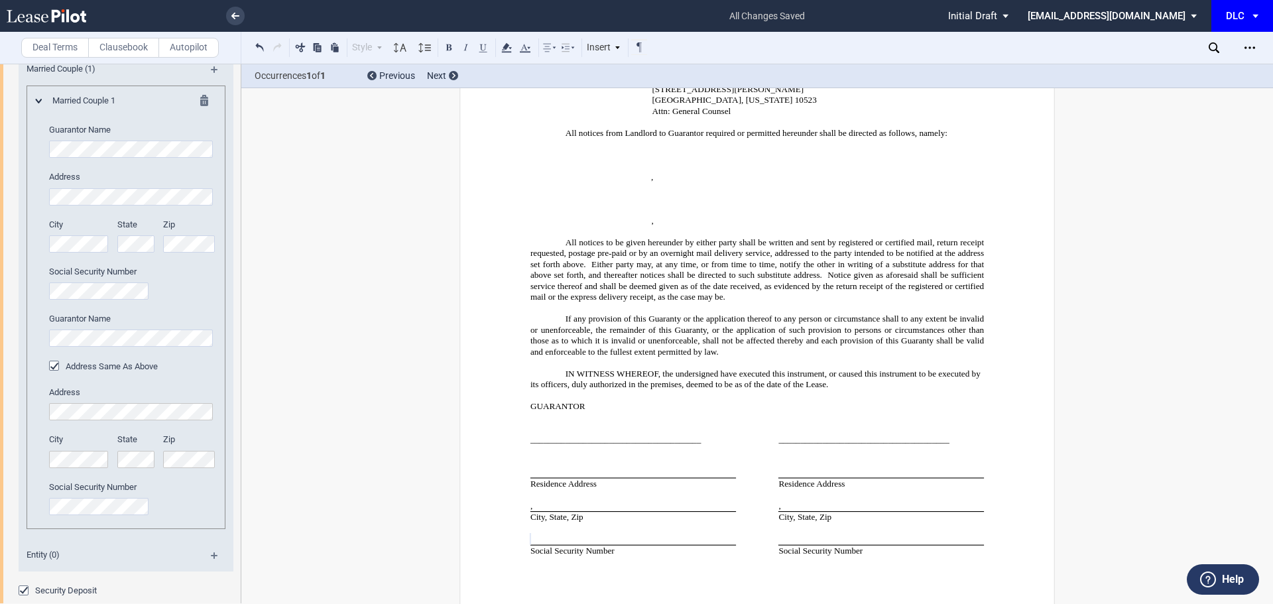
click at [204, 111] on md-icon at bounding box center [208, 103] width 16 height 16
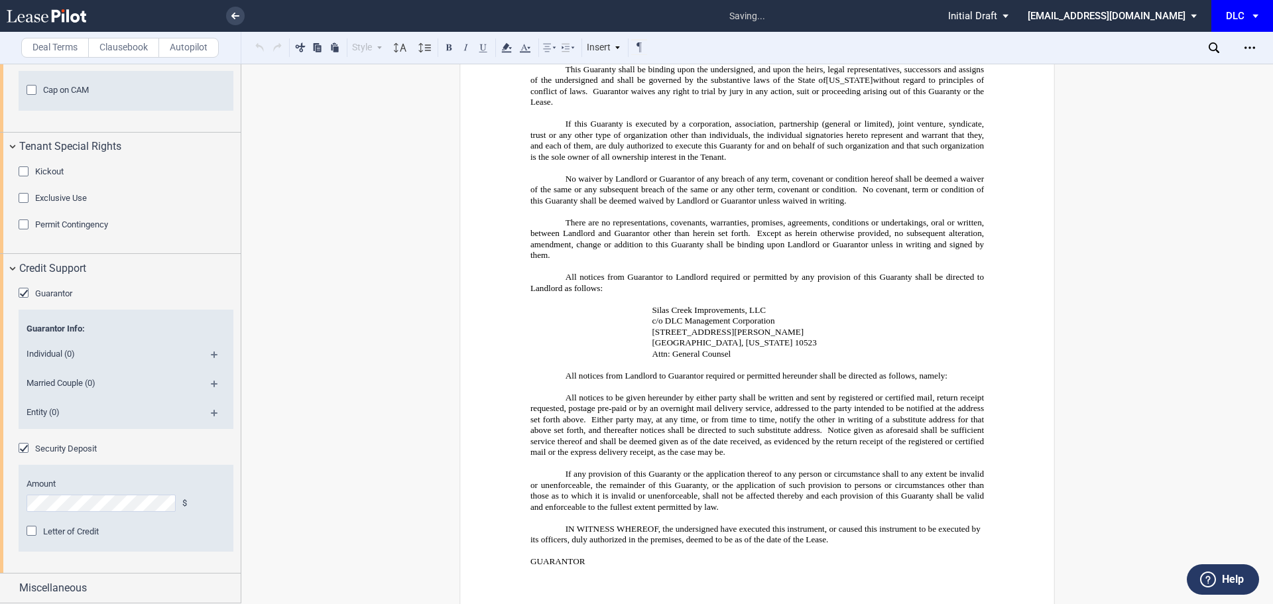
click at [212, 352] on md-icon at bounding box center [220, 360] width 18 height 16
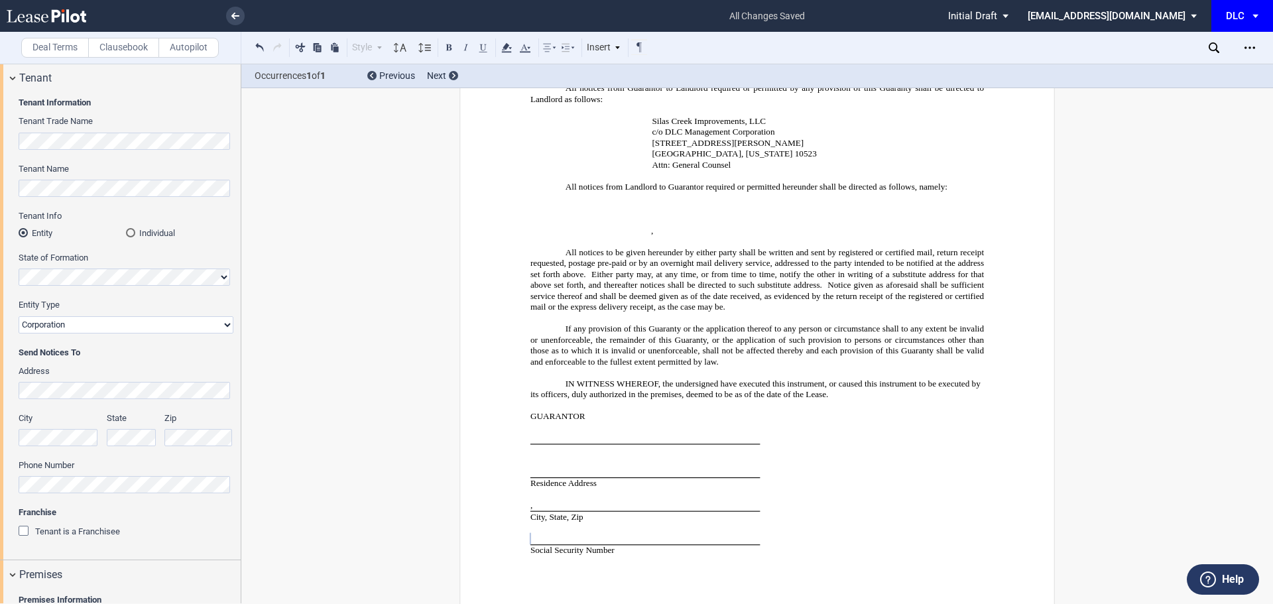
scroll to position [66, 0]
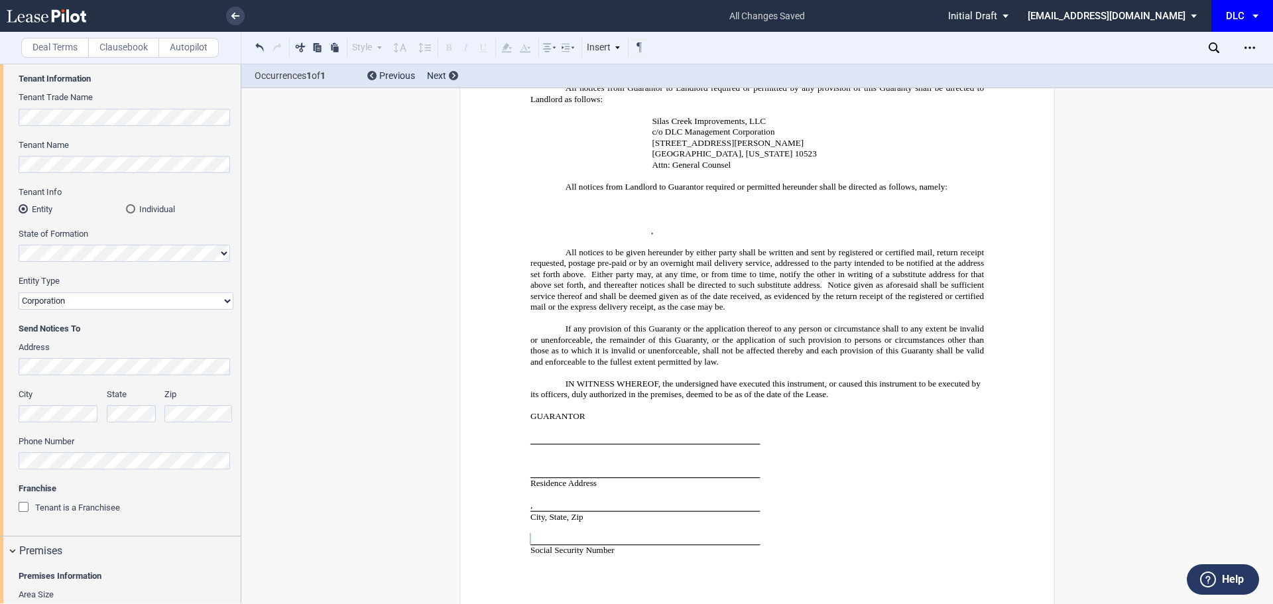
click at [1, 374] on div "Tenant Information Tenant Trade Name Tenant Name Tenant Info Entity Individual …" at bounding box center [120, 302] width 241 height 468
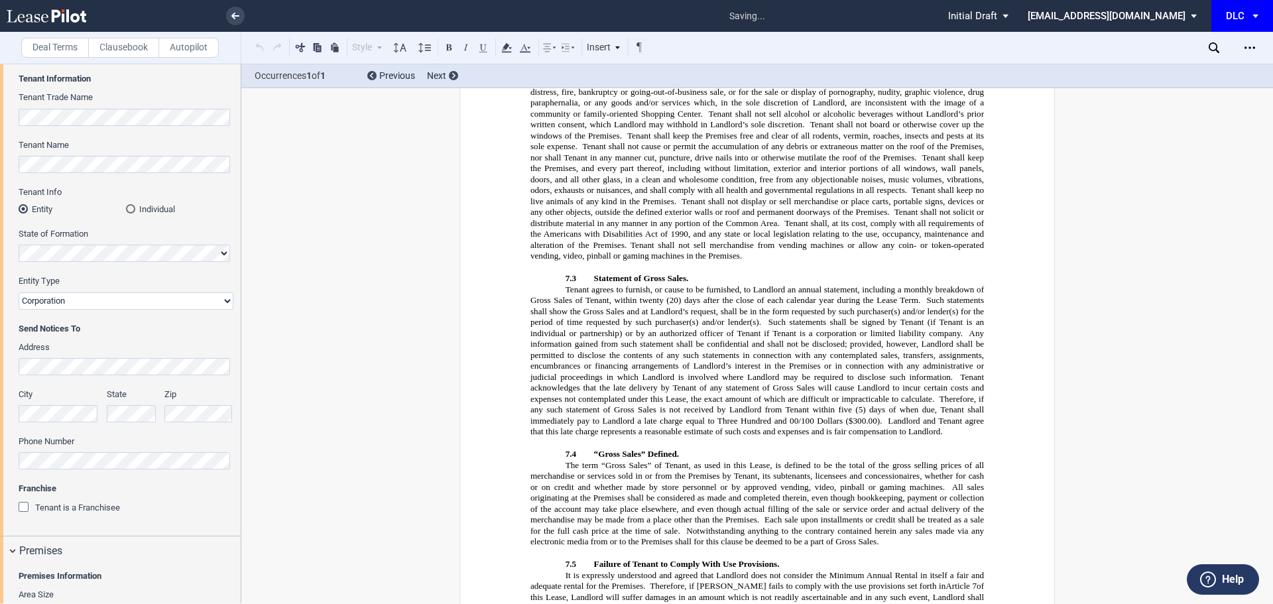
scroll to position [655, 0]
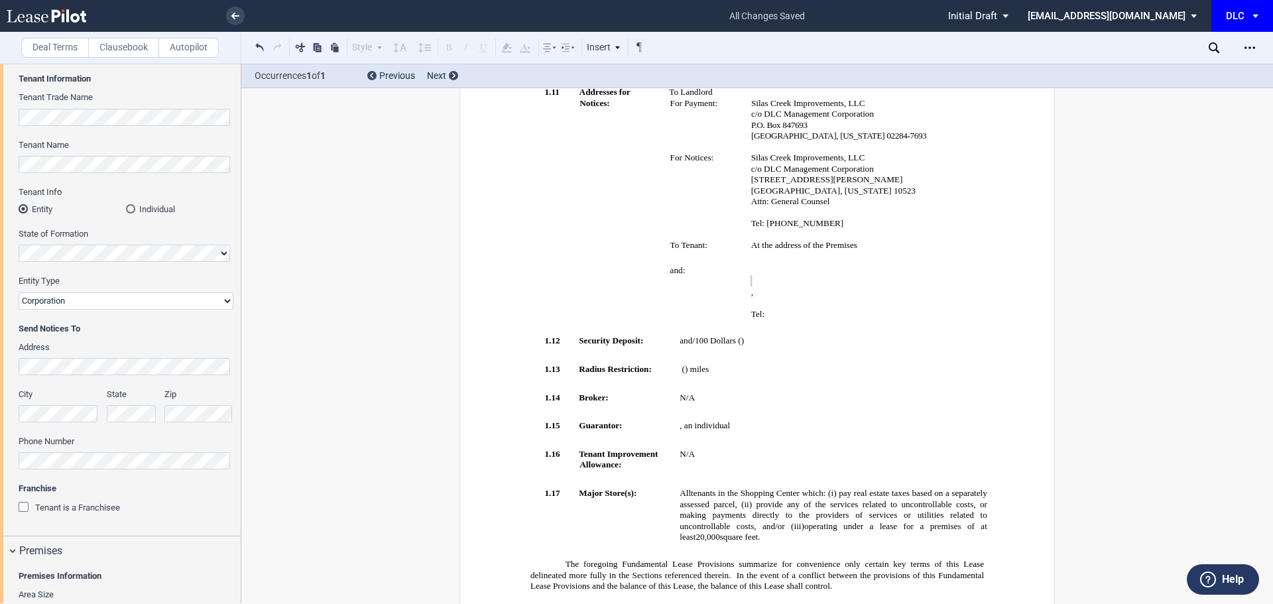
click at [0, 457] on div "Tenant Information Tenant Trade Name Tenant Name Tenant Info Entity Individual …" at bounding box center [120, 302] width 241 height 468
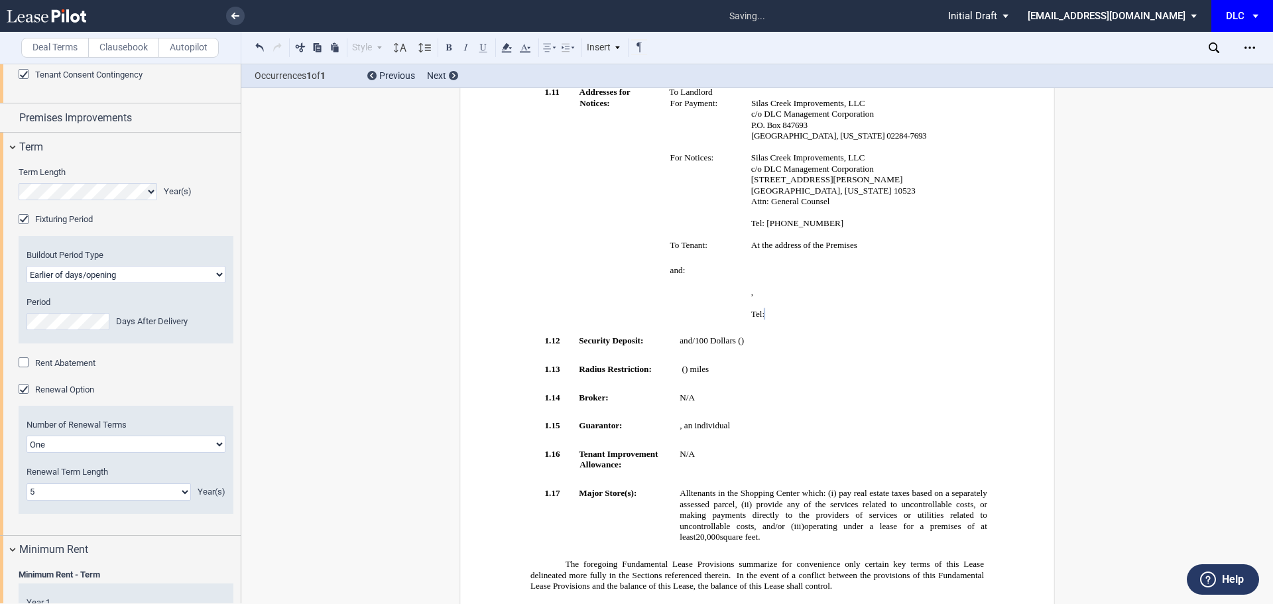
scroll to position [1128, 0]
